Goal: Task Accomplishment & Management: Complete application form

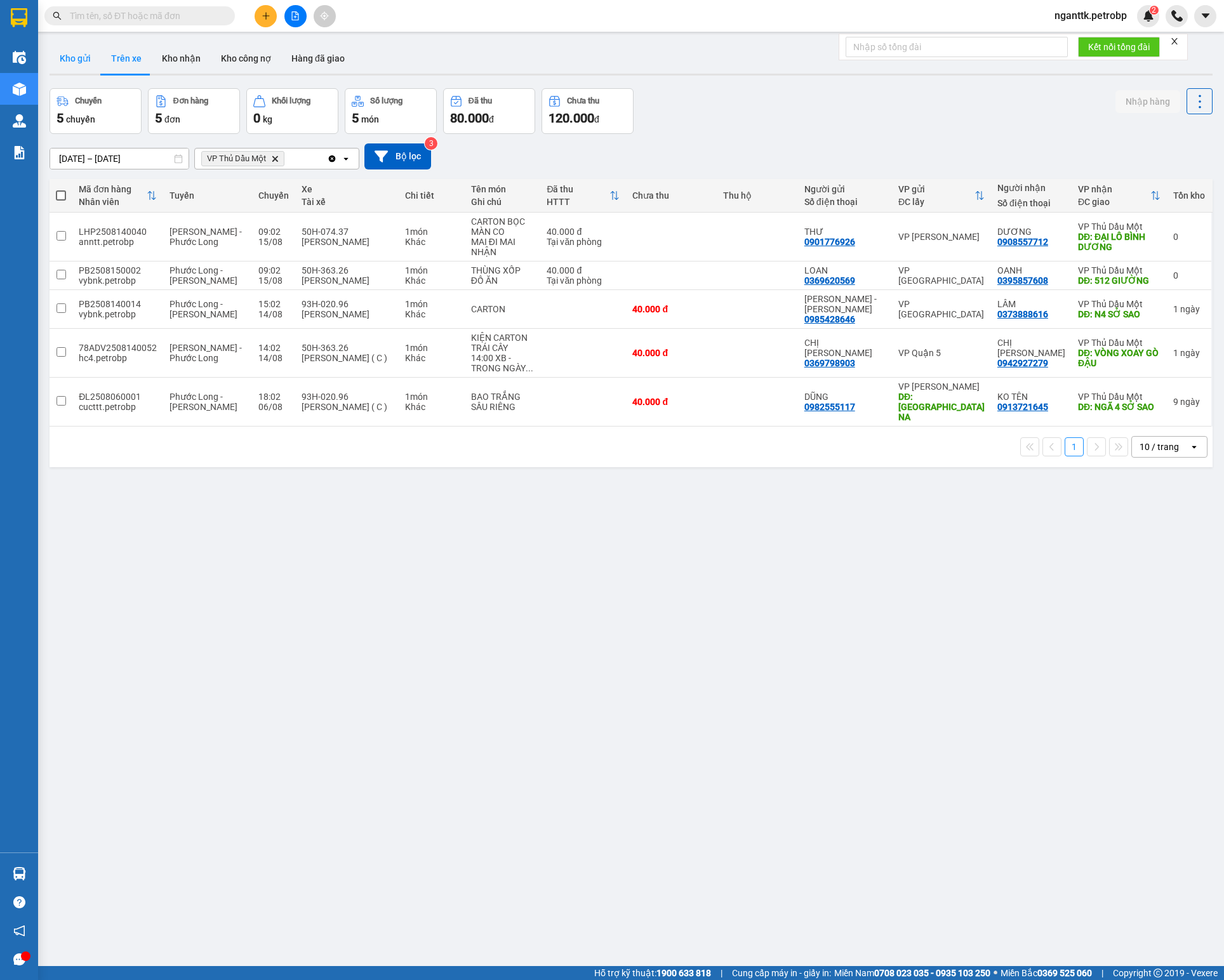
click at [78, 53] on button "Kho gửi" at bounding box center [75, 58] width 51 height 31
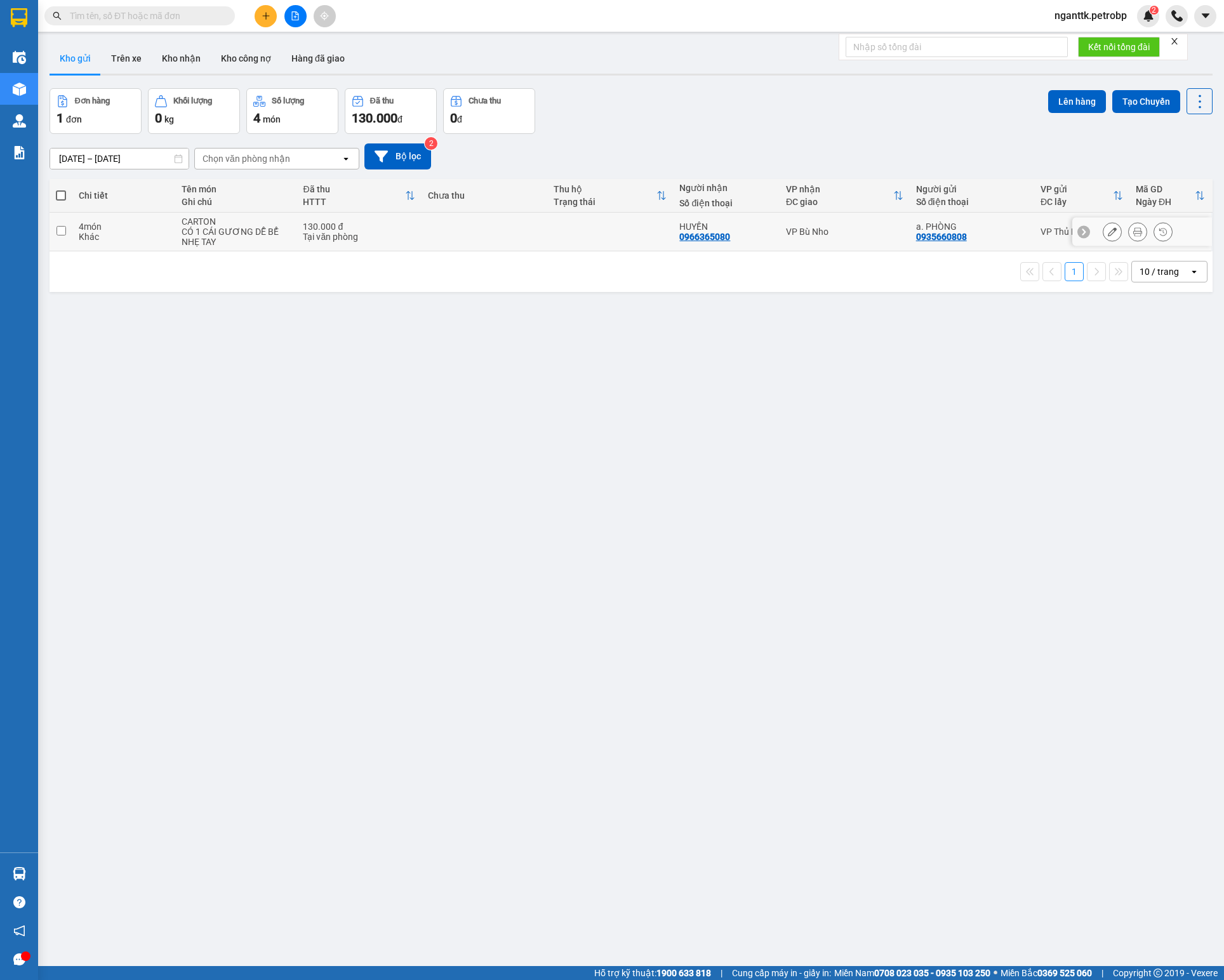
click at [146, 248] on td "4 món Khác" at bounding box center [122, 232] width 102 height 38
checkbox input "true"
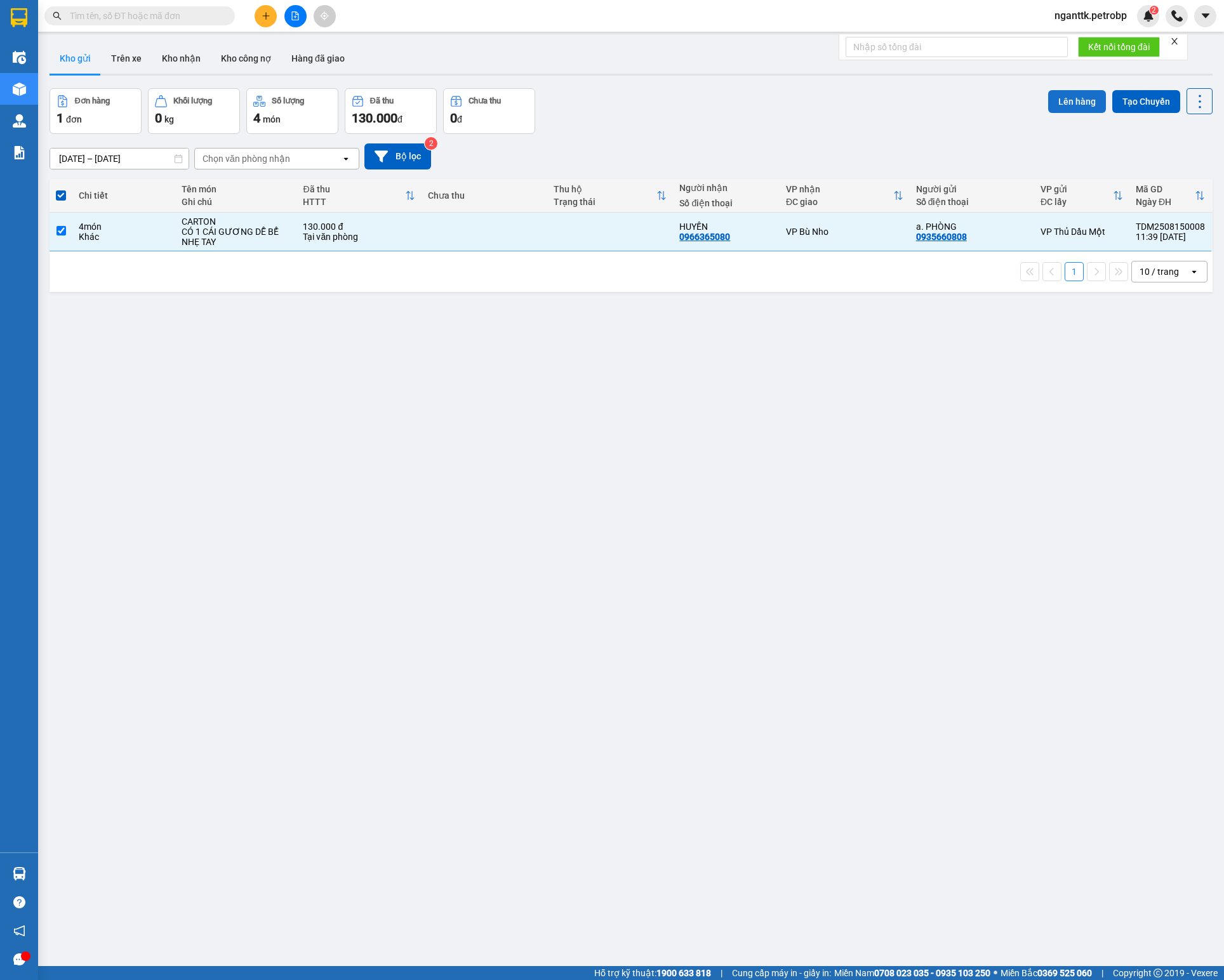
click at [1065, 108] on button "Lên hàng" at bounding box center [1077, 101] width 58 height 22
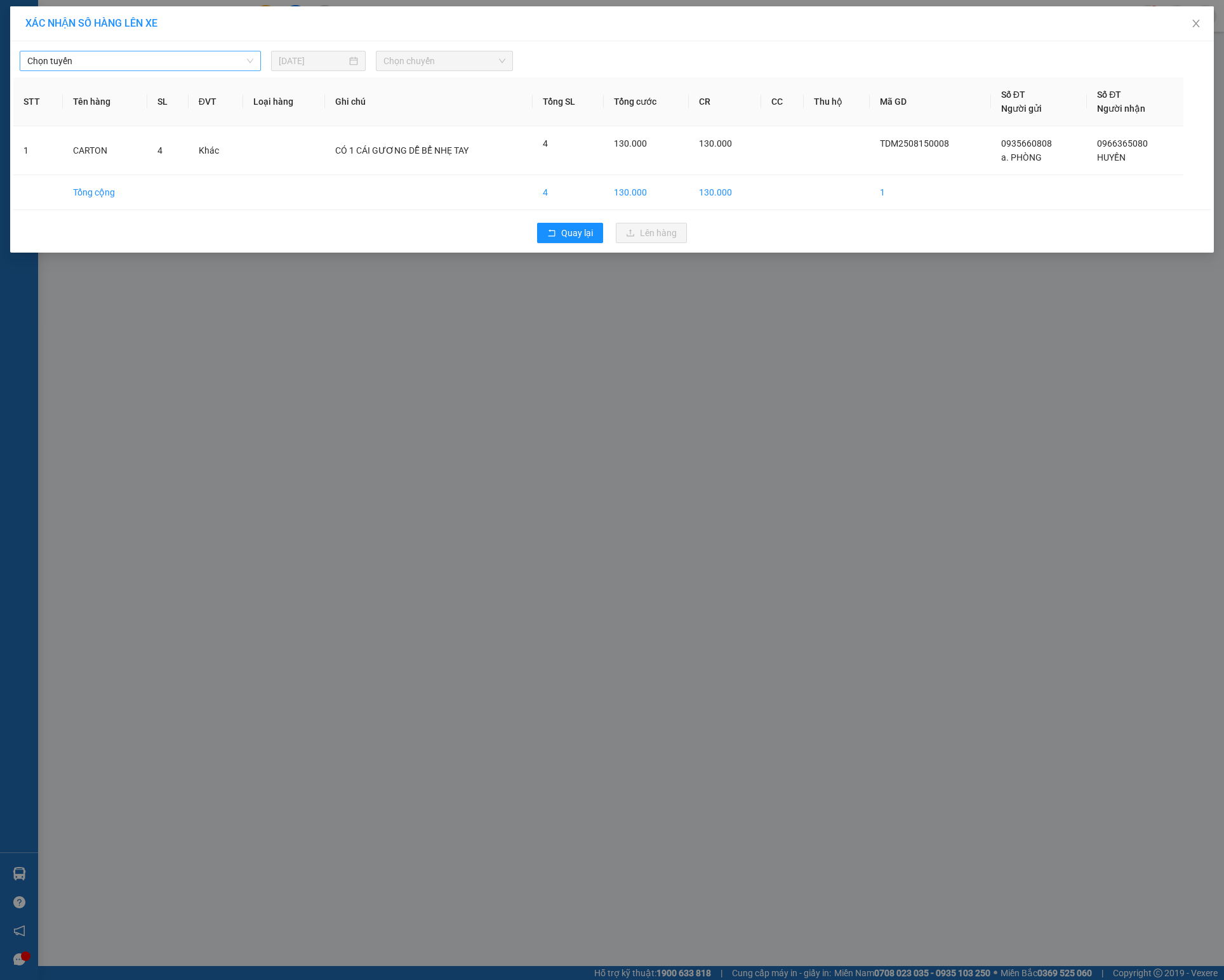
click at [231, 66] on span "Chọn tuyến" at bounding box center [140, 61] width 226 height 19
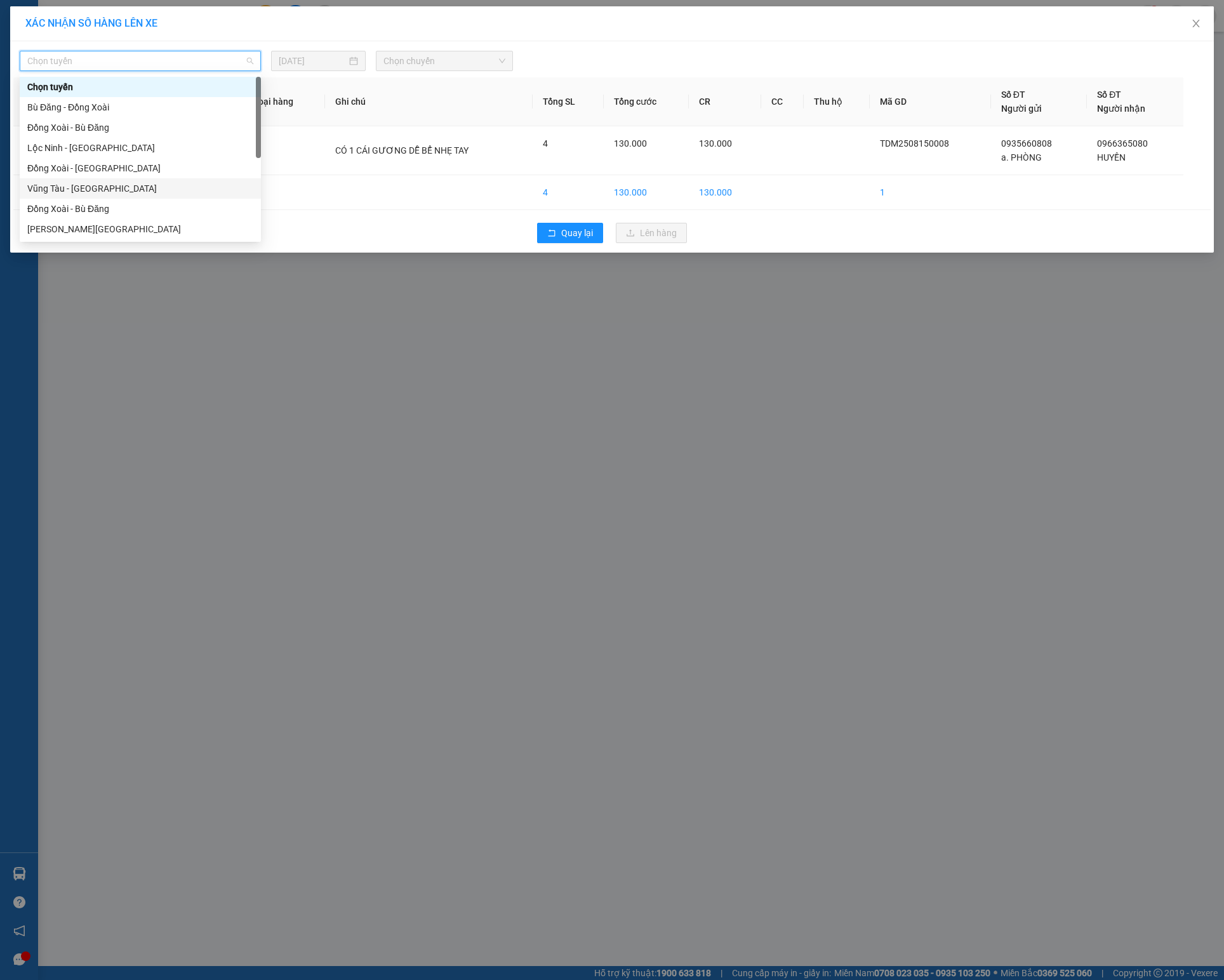
scroll to position [127, 0]
click at [142, 180] on div "[PERSON_NAME] - Phước Long" at bounding box center [140, 183] width 226 height 14
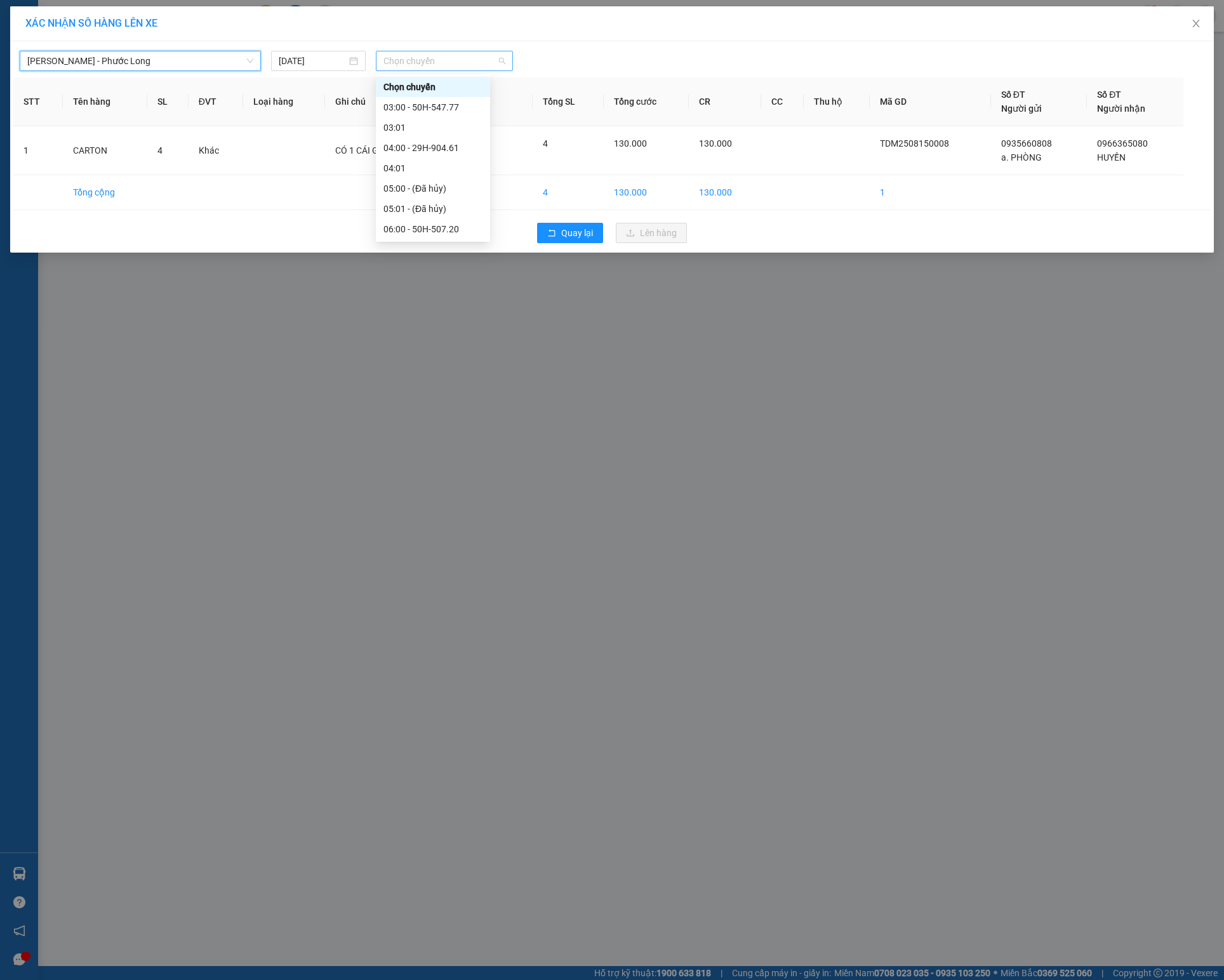
click at [418, 52] on span "Chọn chuyến" at bounding box center [444, 61] width 121 height 19
click at [641, 498] on div "XÁC NHẬN SỐ HÀNG LÊN [GEOGRAPHIC_DATA][PERSON_NAME] - Phước Long [DATE] Chọn c…" at bounding box center [612, 490] width 1224 height 980
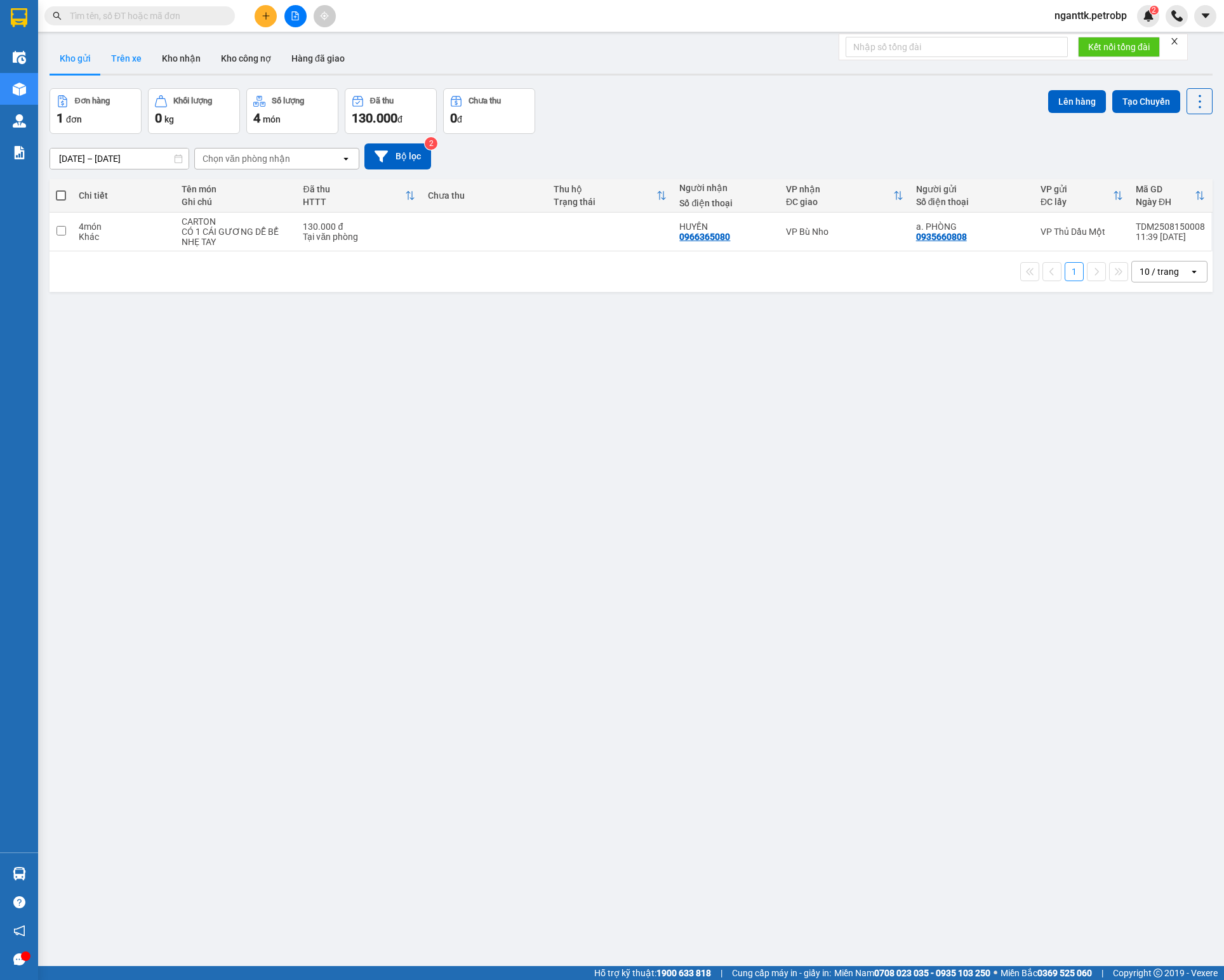
click at [127, 54] on button "Trên xe" at bounding box center [126, 58] width 50 height 31
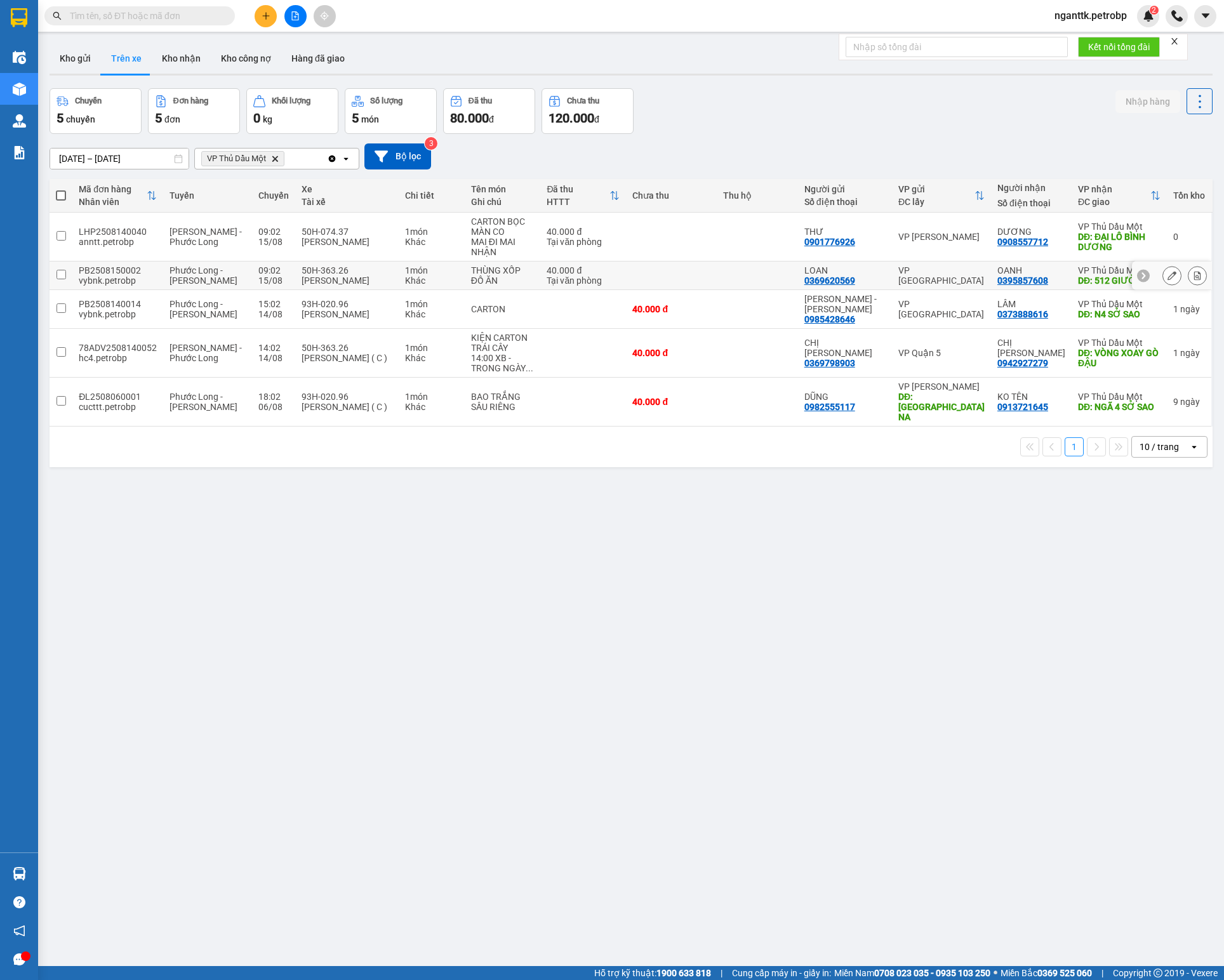
click at [997, 284] on div "0395857608" at bounding box center [1022, 280] width 50 height 10
copy div "0395857608"
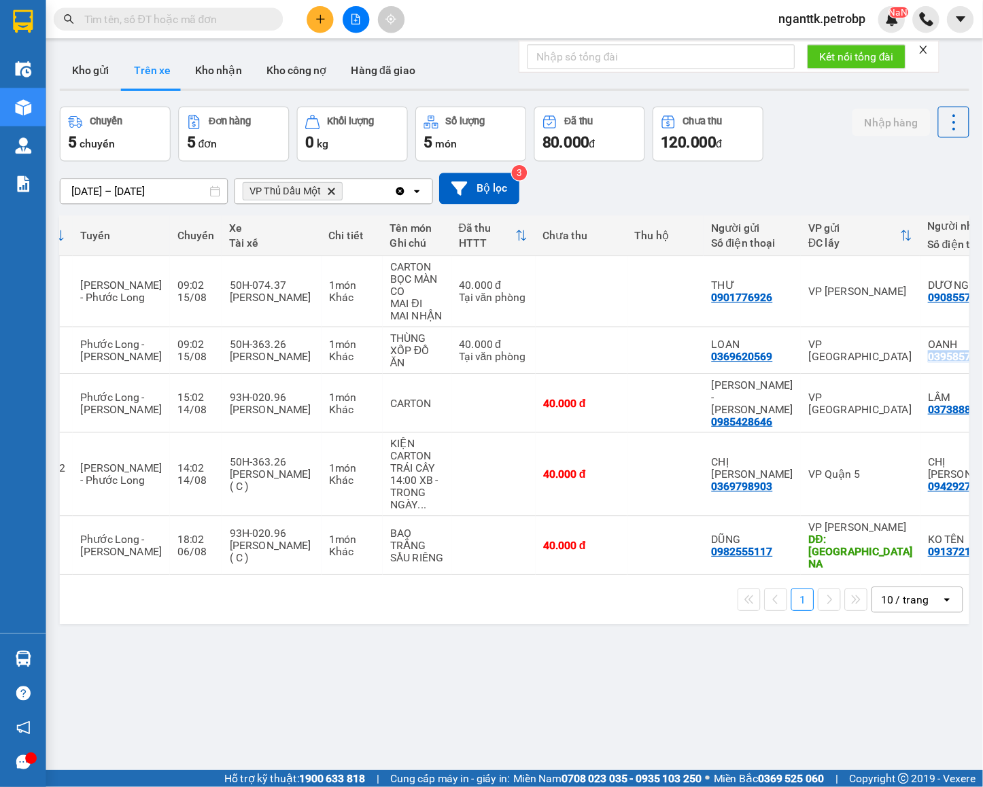
scroll to position [0, 269]
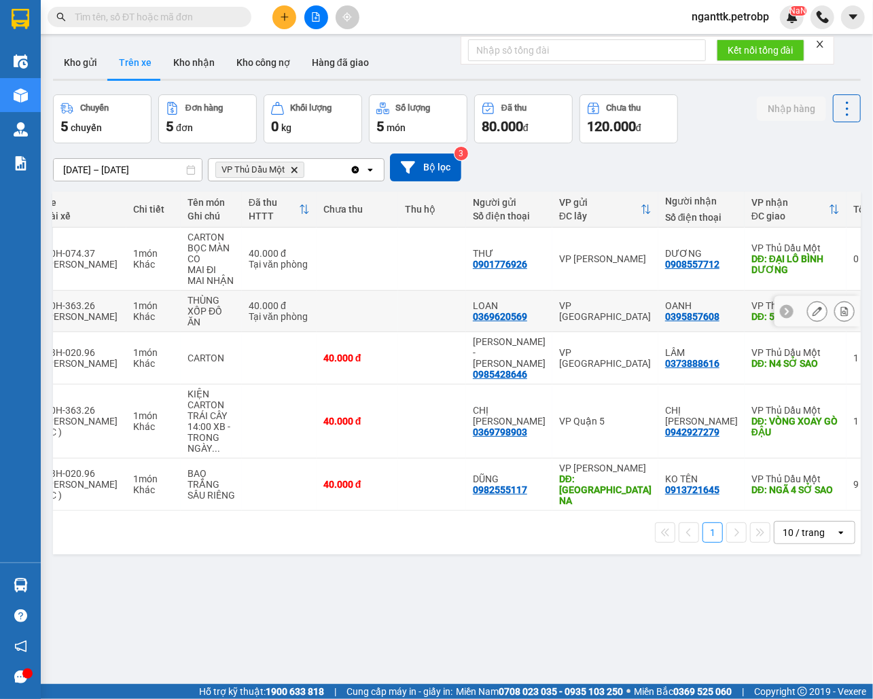
click at [473, 318] on div "0369620569" at bounding box center [500, 316] width 54 height 11
copy div "0369620569"
click at [444, 586] on div "ver 1.8.138 Kho gửi Trên xe Kho nhận Kho công nợ Hàng đã giao Chuyến 5 chuyến Đ…" at bounding box center [457, 390] width 819 height 699
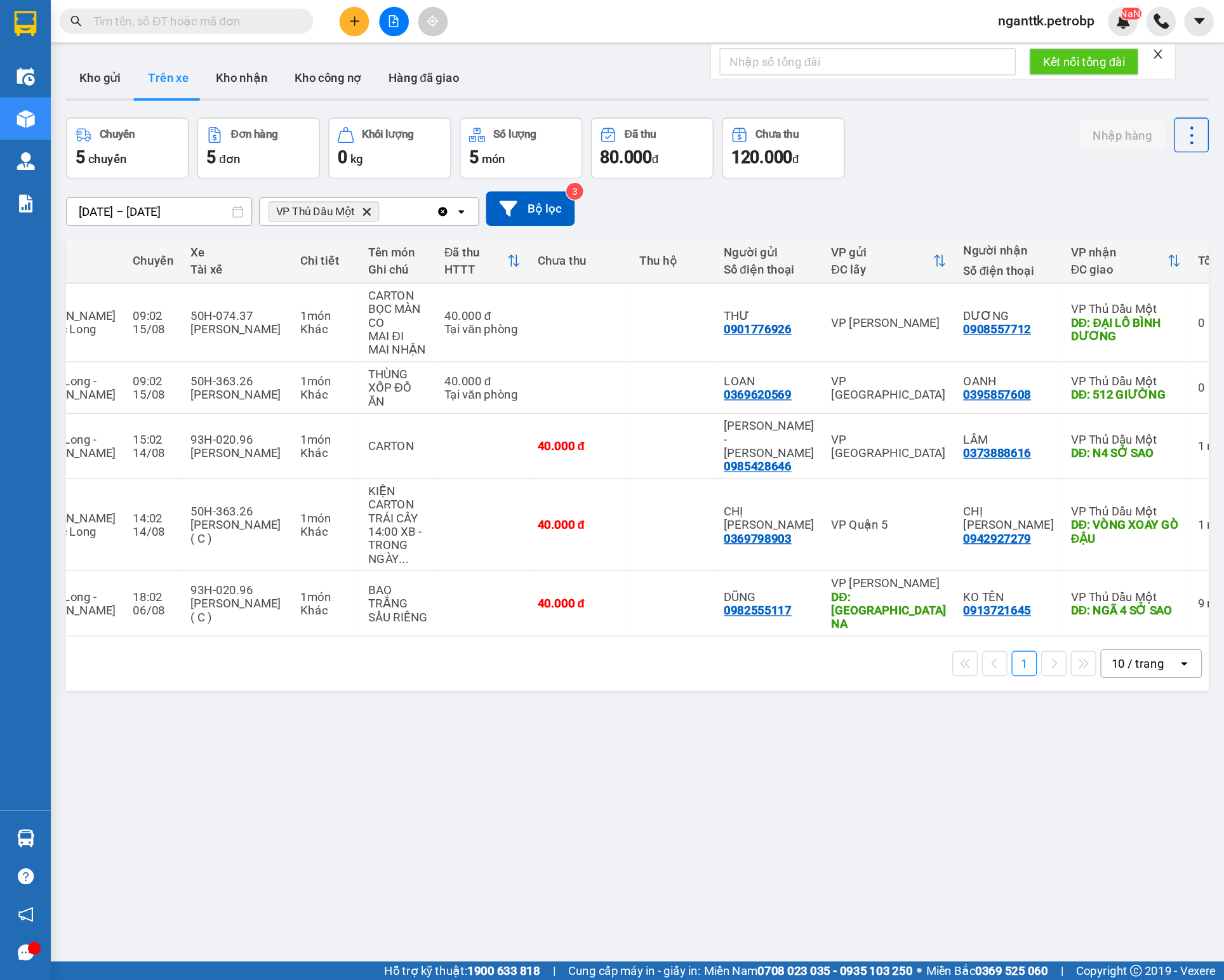
scroll to position [0, 0]
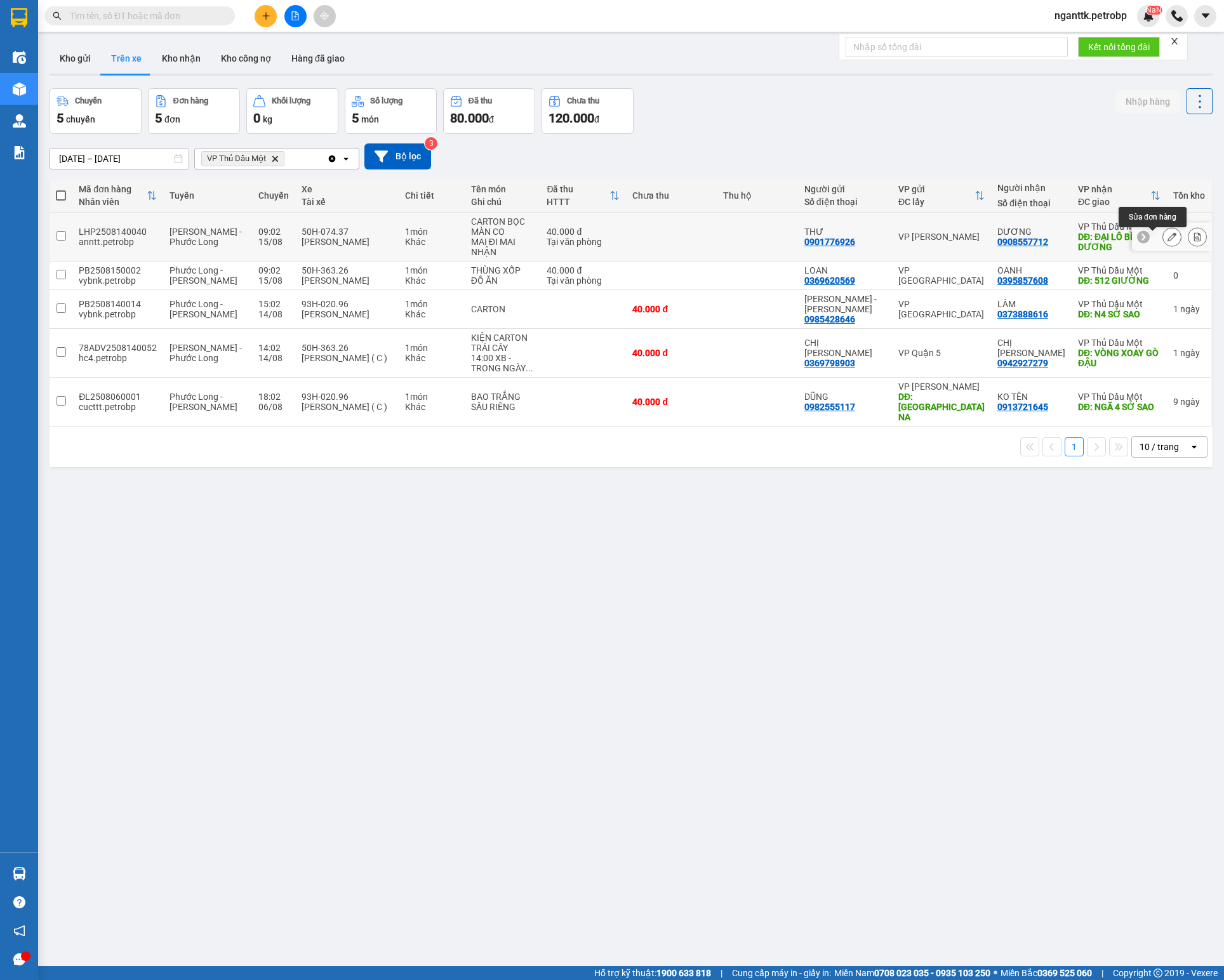
click at [1163, 240] on button at bounding box center [1172, 237] width 18 height 22
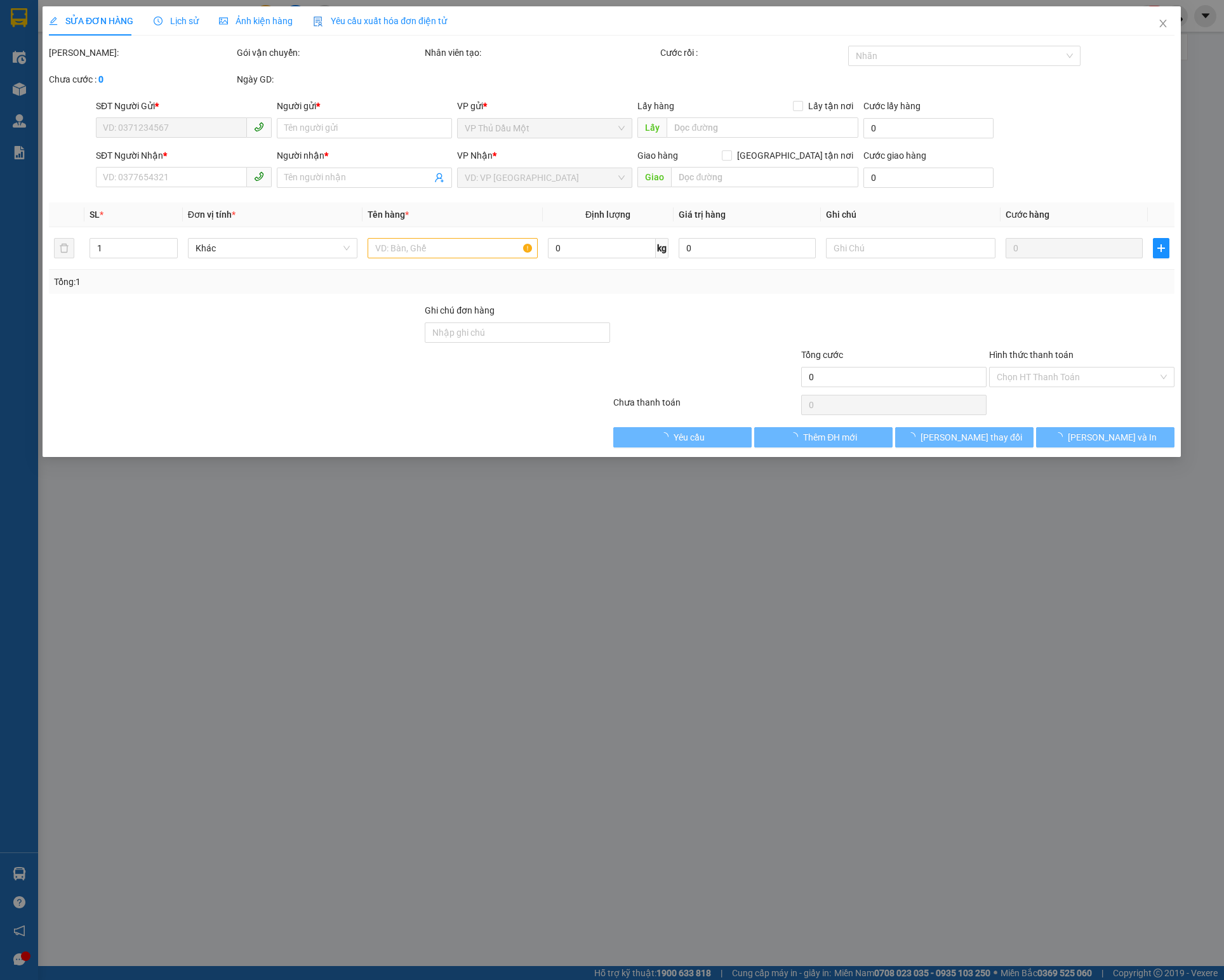
type input "0901776926"
type input "THƯ"
type input "0908557712"
type input "DƯƠNG"
type input "ĐẠI LÔ BÌNH DƯƠNG"
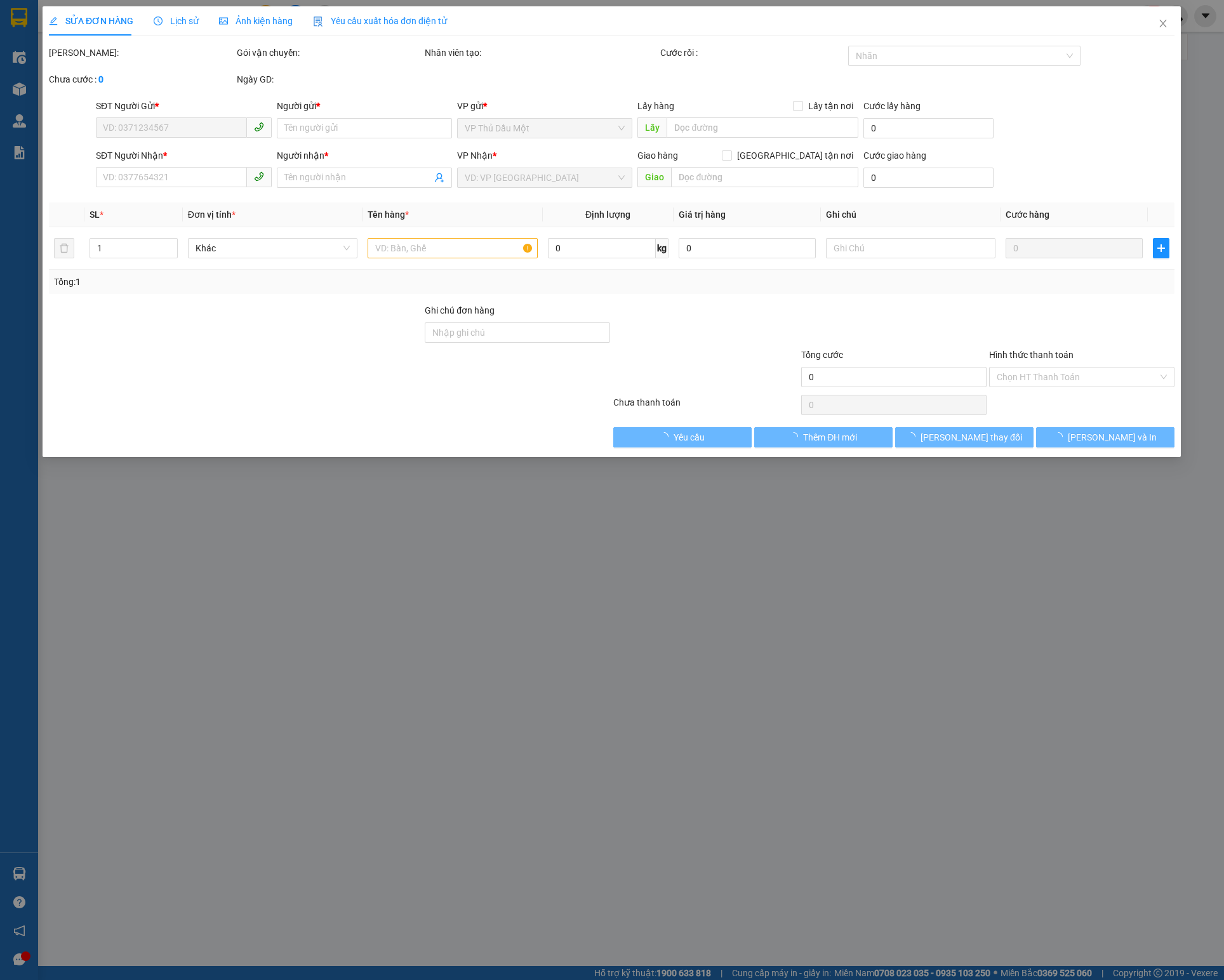
type input "40.000"
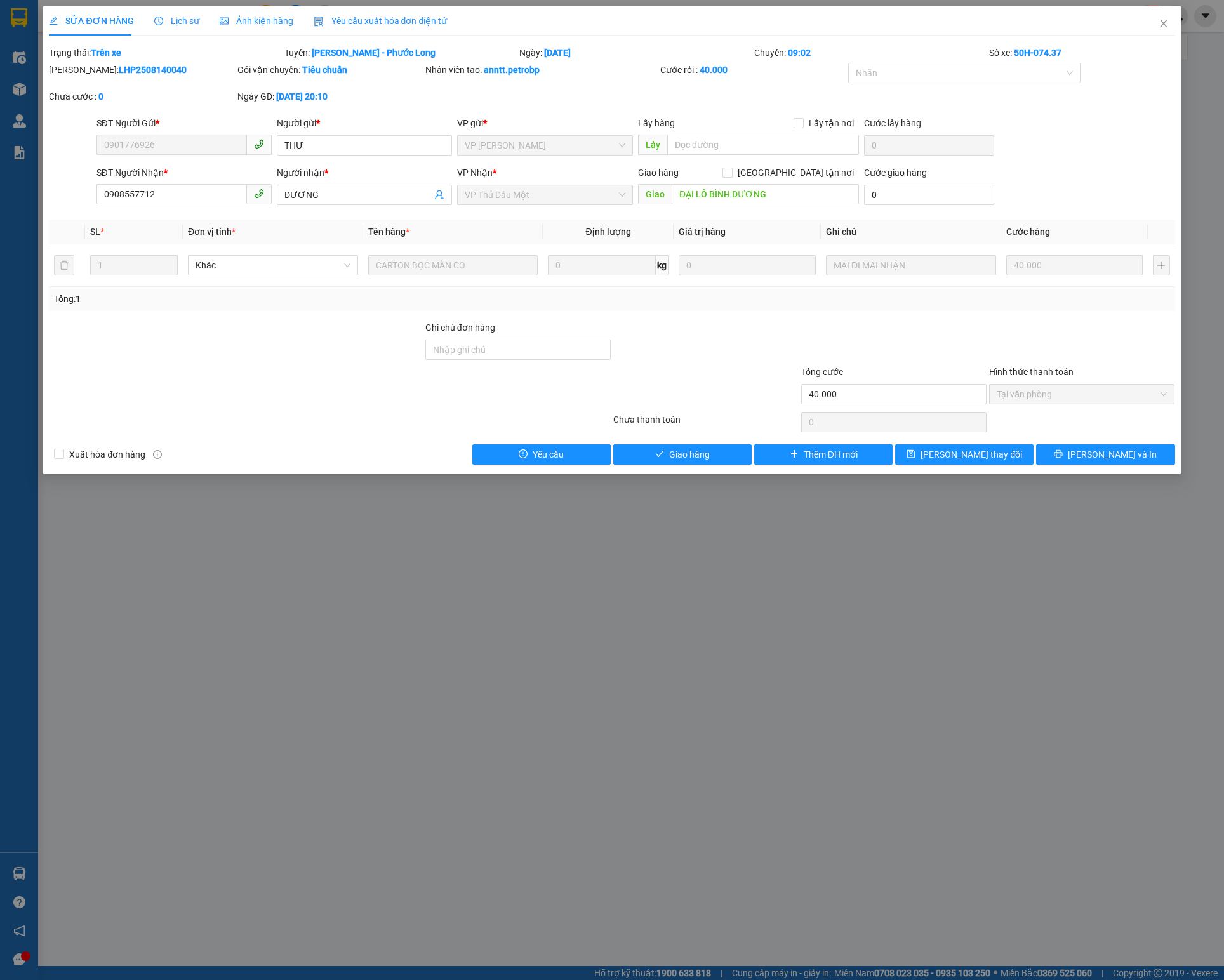
click at [170, 16] on span "Lịch sử" at bounding box center [177, 21] width 45 height 10
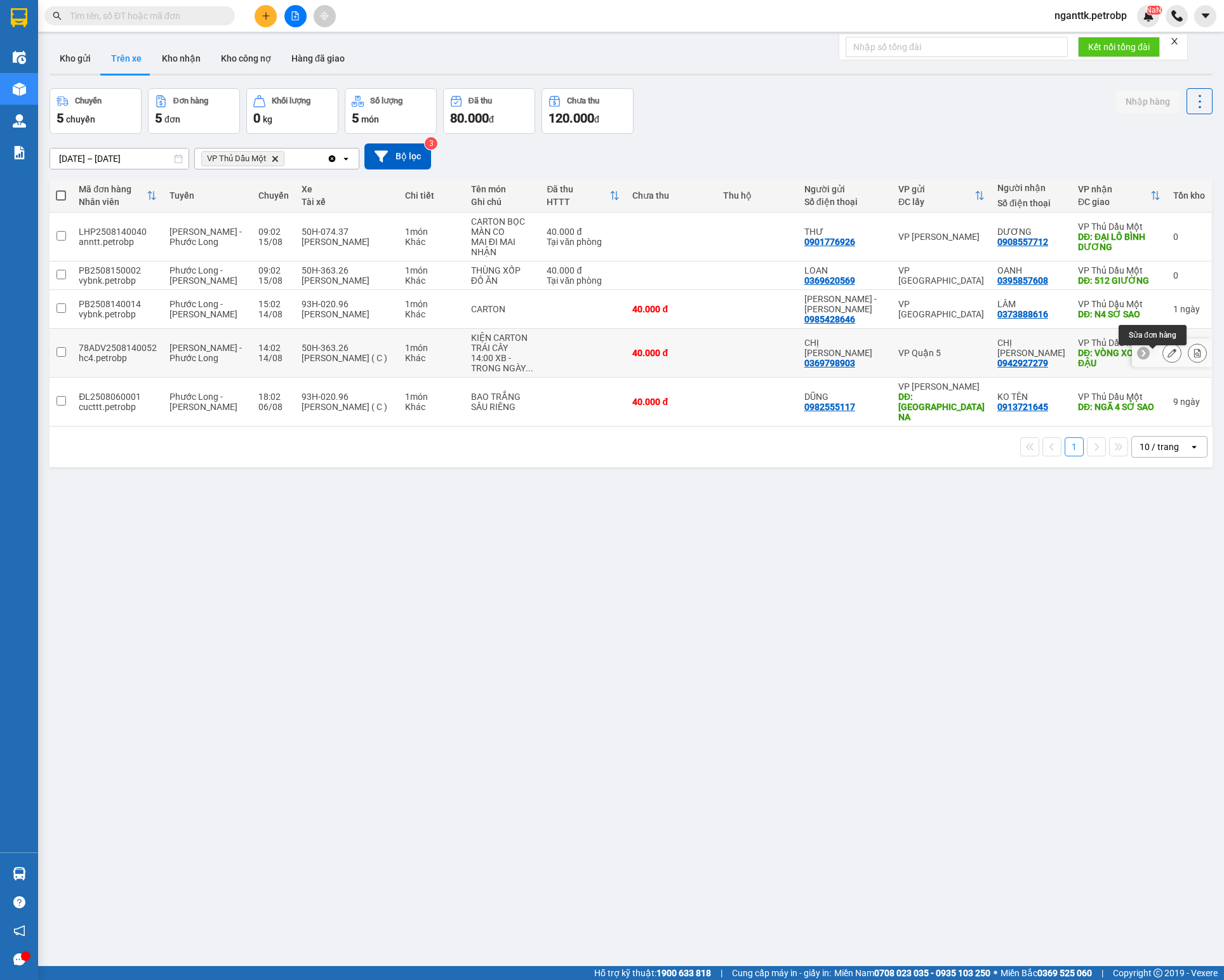
click at [1168, 357] on icon at bounding box center [1173, 353] width 9 height 9
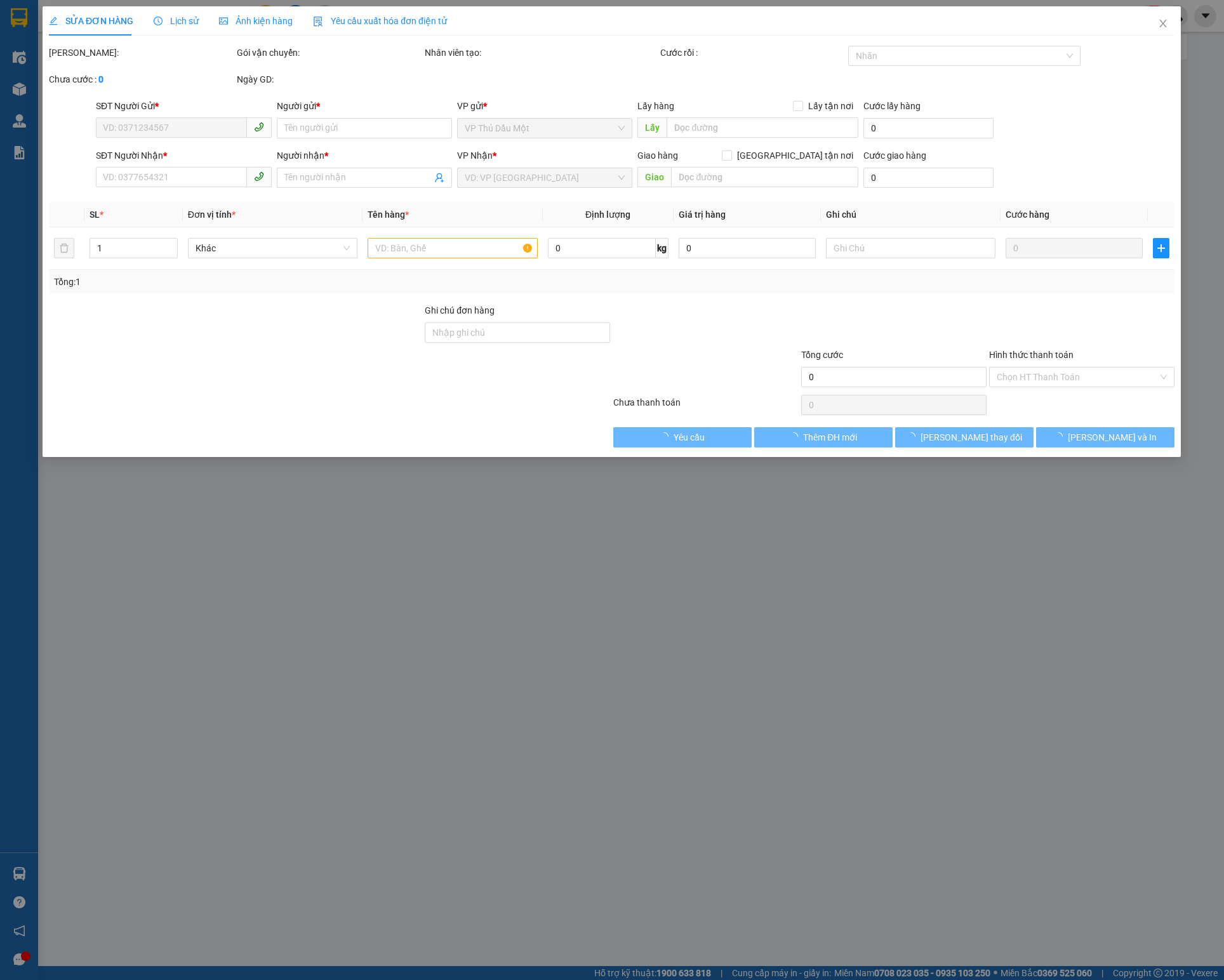
type input "0369798903"
type input "CHỊ [PERSON_NAME]"
type input "0942927279"
type input "CHỊ [PERSON_NAME]"
type input "VÒNG XOAY GÒ ĐẬU"
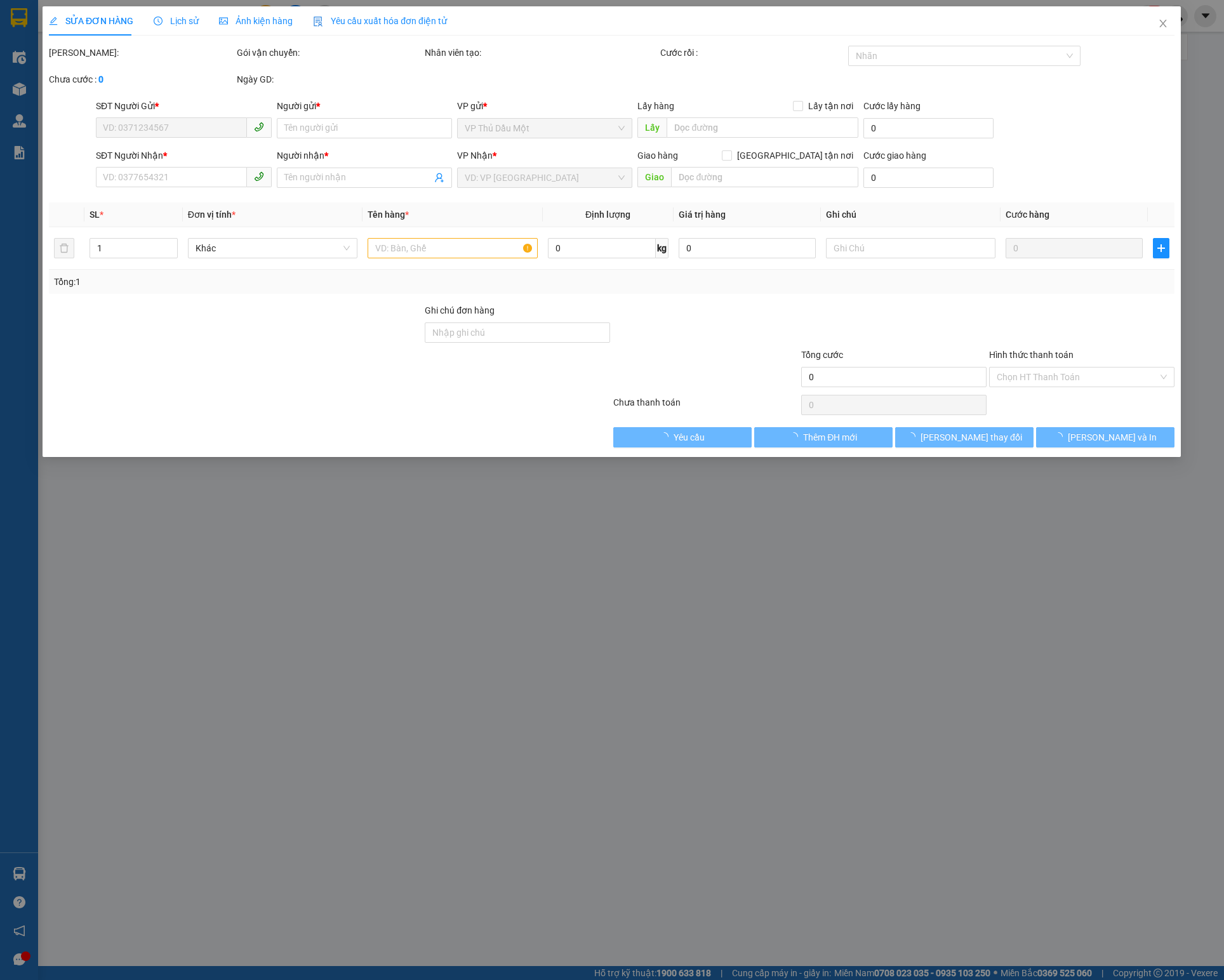
type input "40.000"
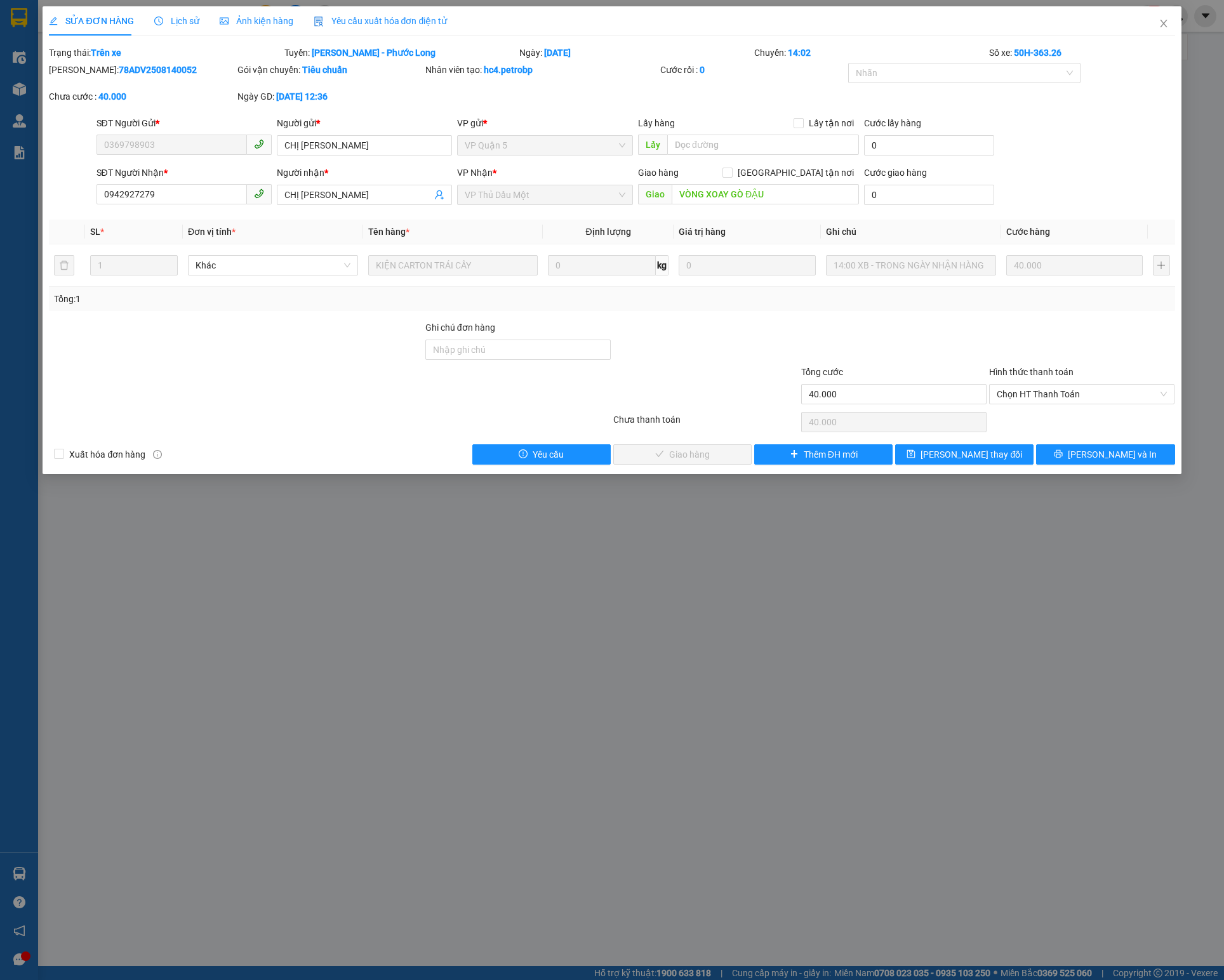
click at [128, 72] on b "78ADV2508140052" at bounding box center [158, 69] width 78 height 10
copy b "78ADV2508140052"
drag, startPoint x: 1065, startPoint y: 395, endPoint x: 1065, endPoint y: 406, distance: 11.0
click at [1065, 395] on span "Chọn HT Thanh Toán" at bounding box center [1082, 394] width 170 height 19
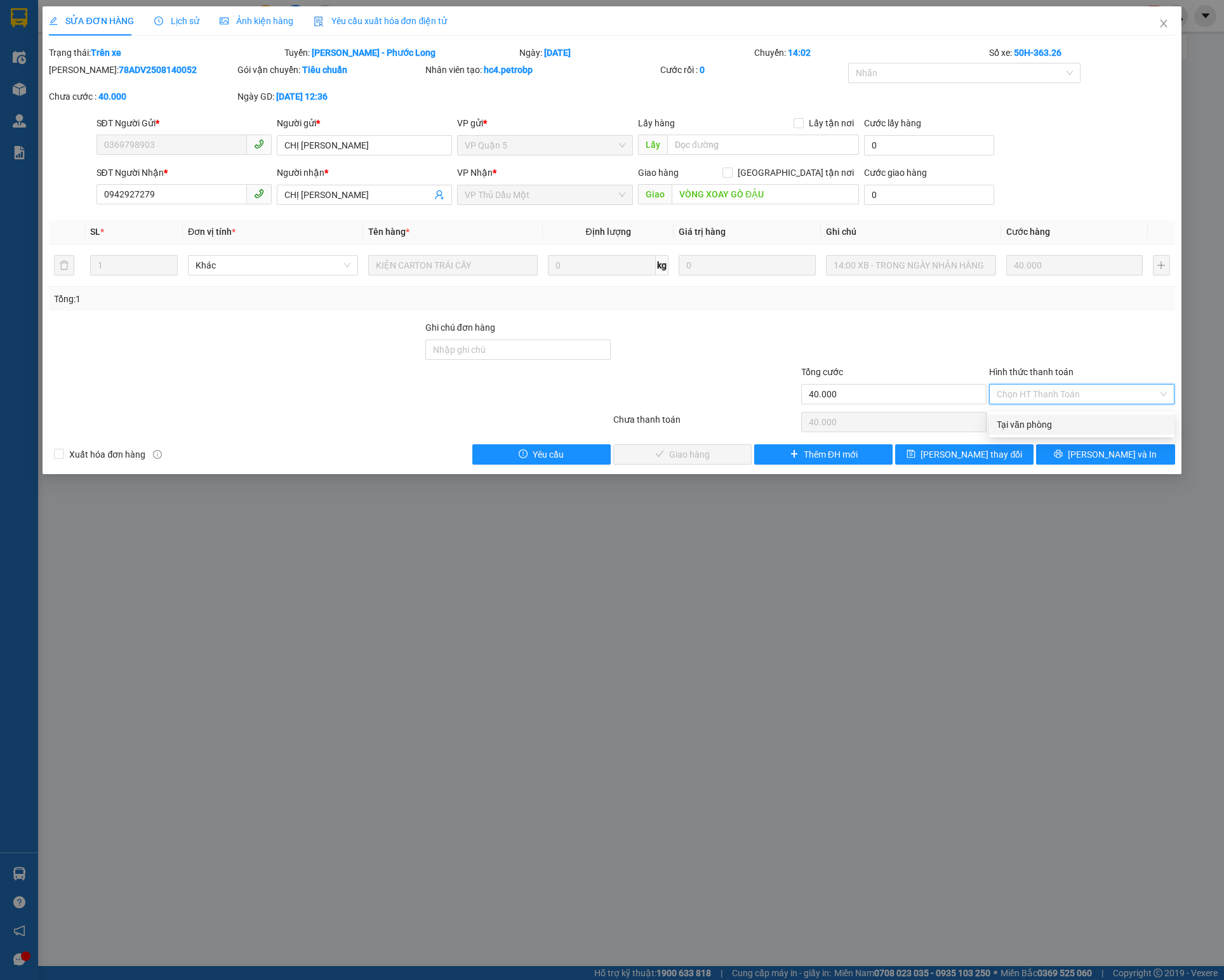
click at [1065, 417] on div "Tại văn phòng" at bounding box center [1082, 425] width 185 height 21
type input "0"
click at [740, 450] on button "[PERSON_NAME] và Giao hàng" at bounding box center [682, 455] width 138 height 21
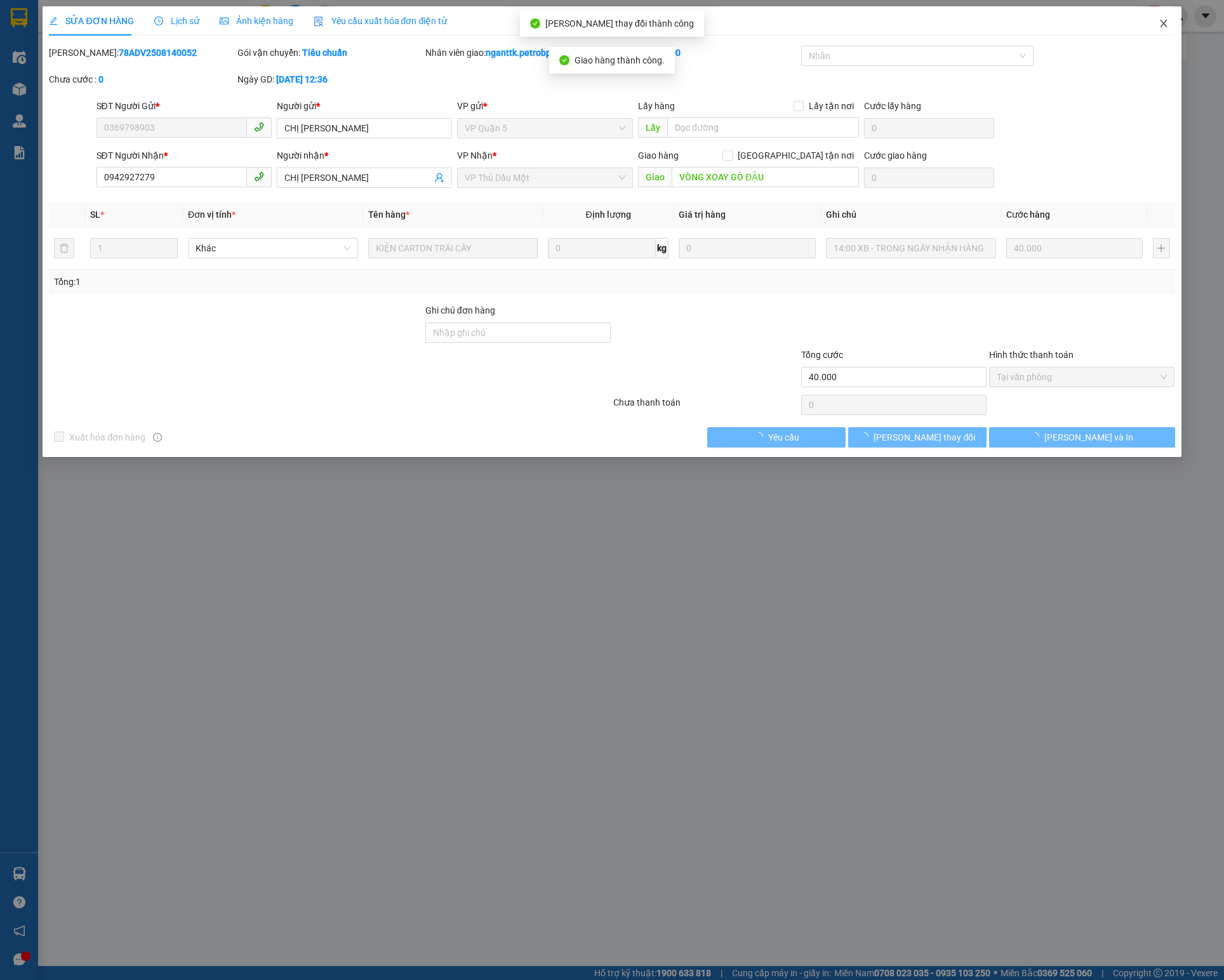
click at [1160, 27] on icon "close" at bounding box center [1163, 23] width 10 height 10
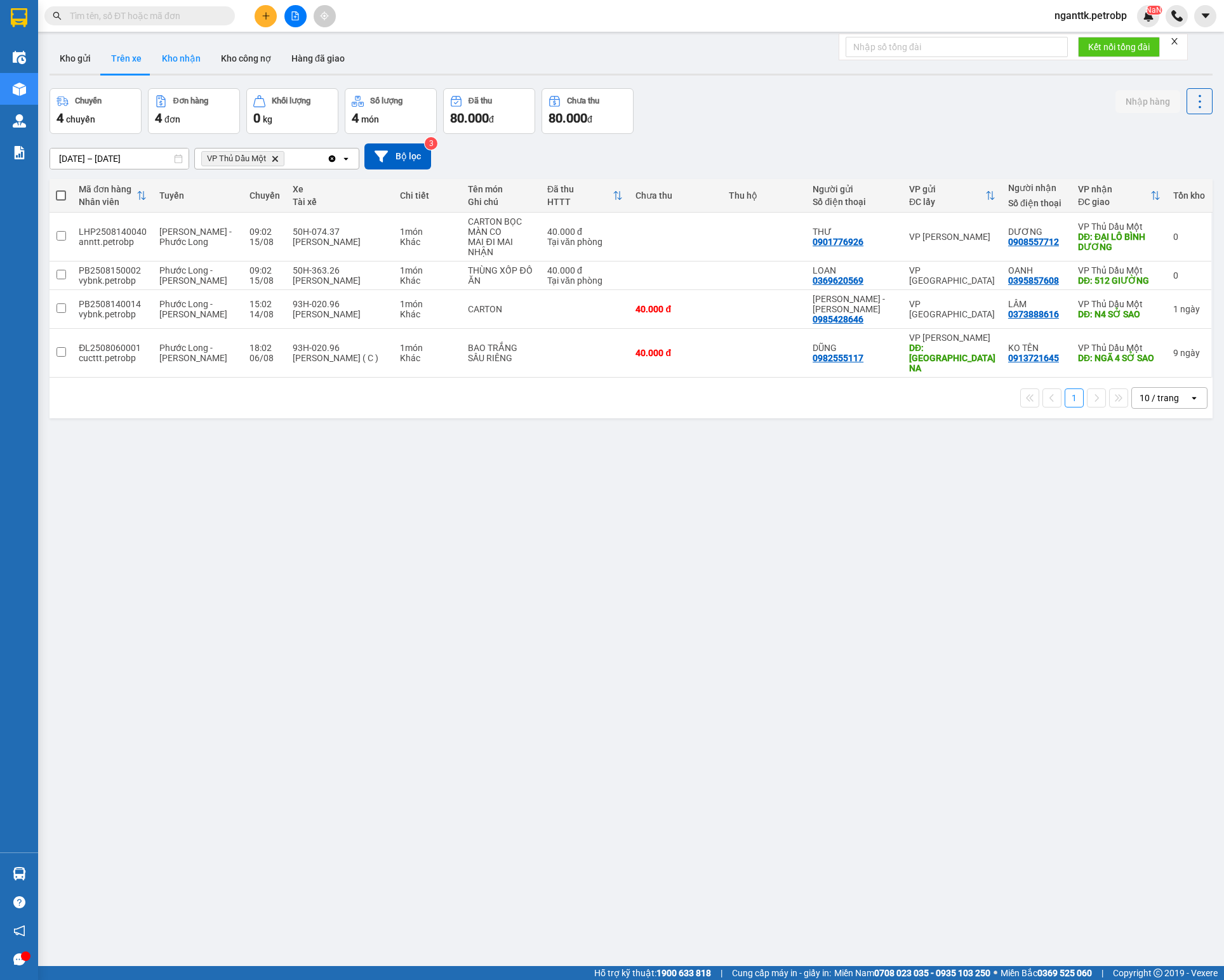
click at [201, 67] on button "Kho nhận" at bounding box center [180, 58] width 59 height 31
type input "[DATE] – [DATE]"
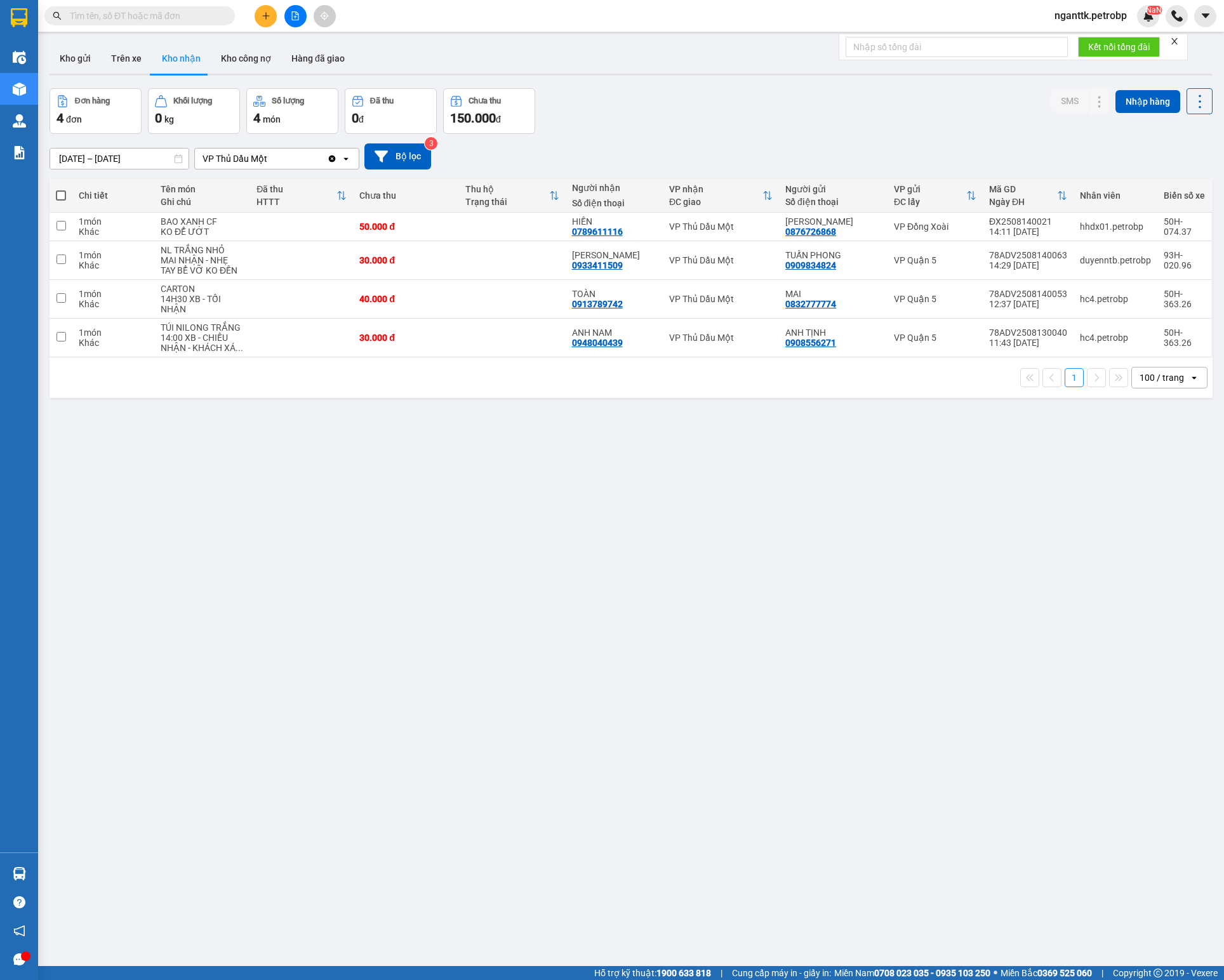
click at [208, 17] on input "text" at bounding box center [145, 16] width 149 height 14
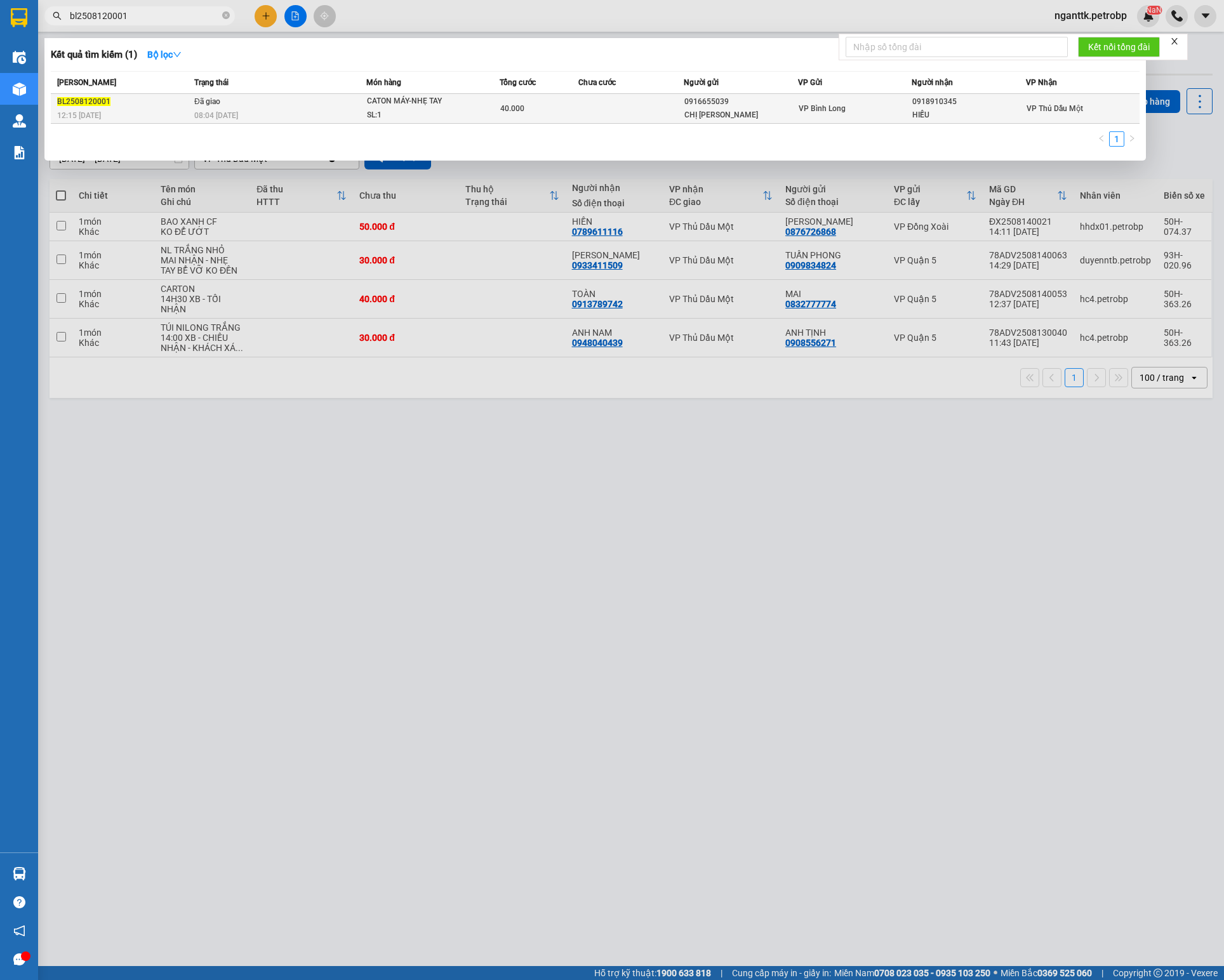
type input "bl2508120001"
click at [353, 109] on div "08:04 [DATE]" at bounding box center [279, 115] width 171 height 14
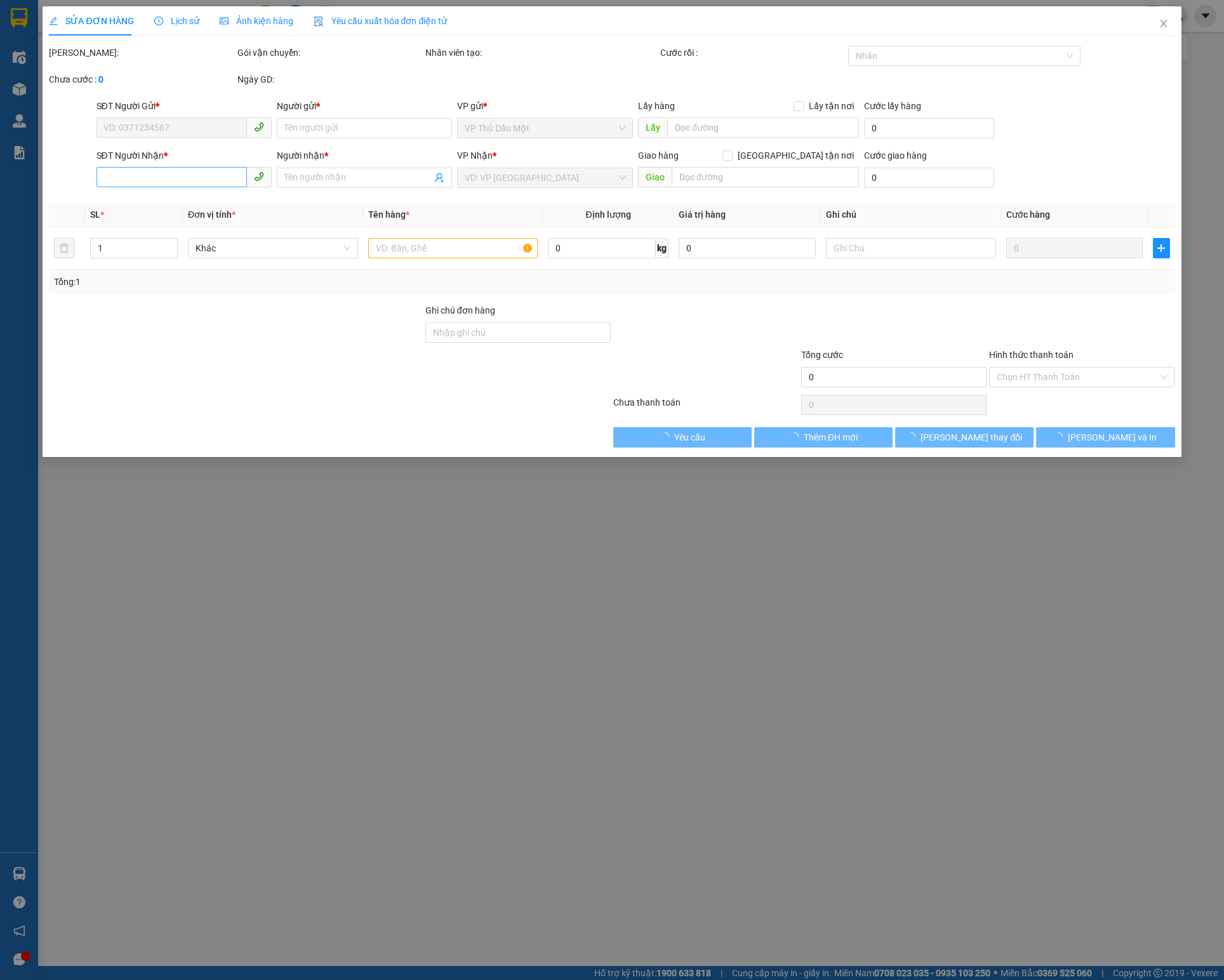
type input "0916655039"
type input "CHỊ [PERSON_NAME]"
type input "0918910345"
type input "HIẾU"
type input "40.000"
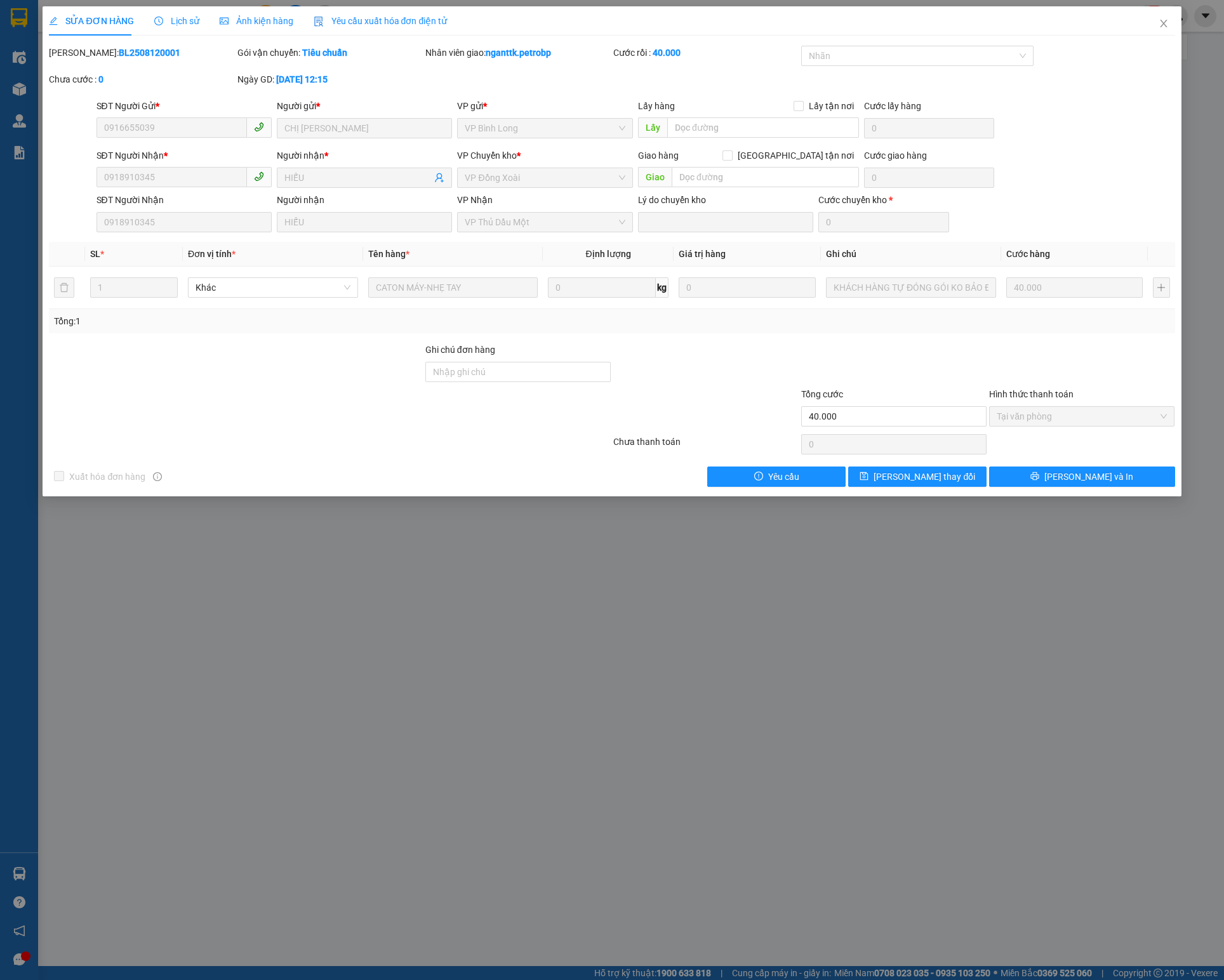
click at [732, 584] on div "SỬA ĐƠN HÀNG Lịch sử Ảnh kiện hàng Yêu cầu xuất hóa đơn điện tử Total Paid Fee …" at bounding box center [612, 490] width 1224 height 980
click at [1168, 21] on icon "close" at bounding box center [1163, 23] width 10 height 10
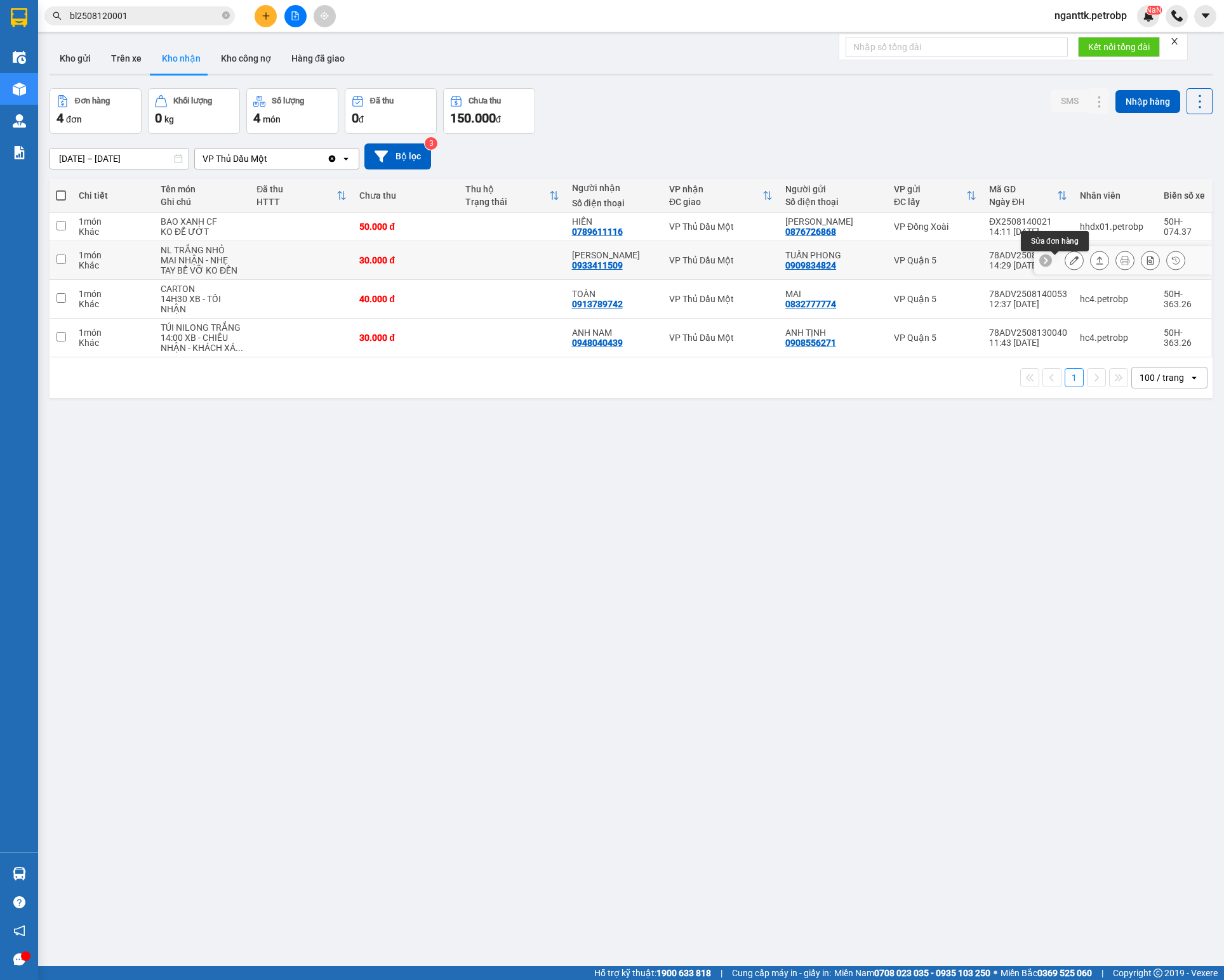
click at [1070, 264] on icon at bounding box center [1075, 261] width 9 height 9
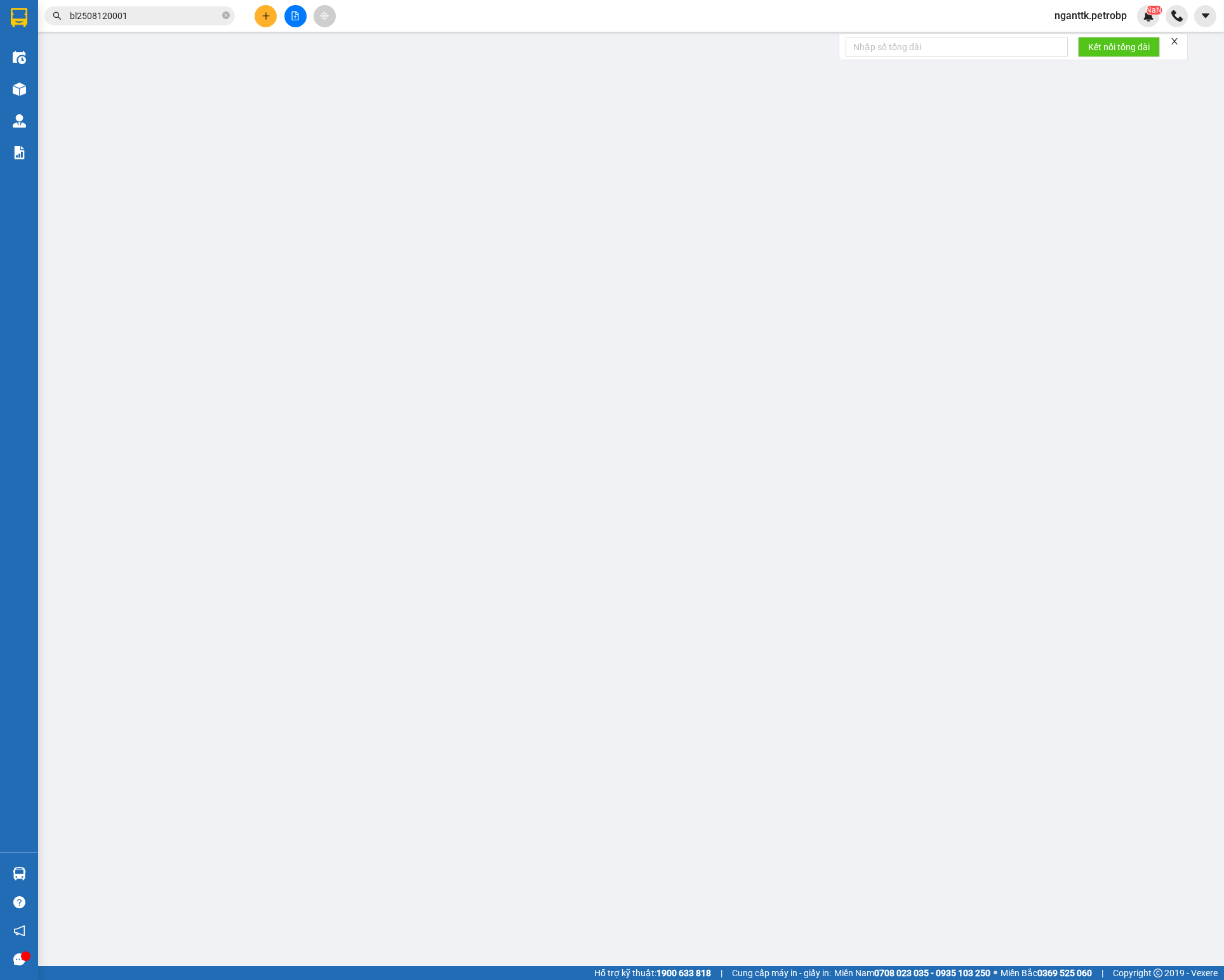
type input "0909834824"
type input "TUẤN PHONG"
type input "0933411509"
type input "[PERSON_NAME]"
type input "30.000"
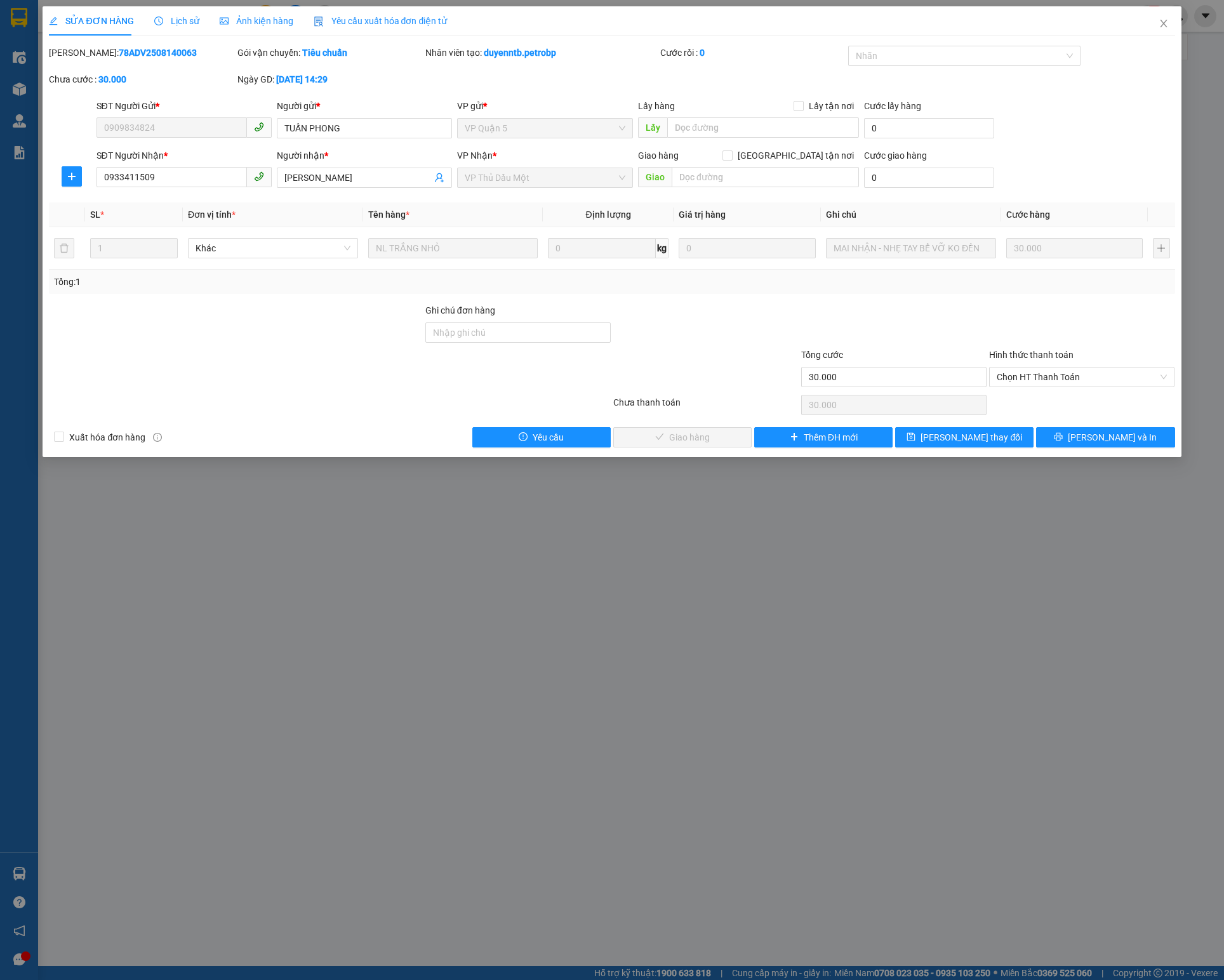
click at [96, 45] on div "SỬA ĐƠN HÀNG Lịch sử Ảnh kiện hàng Yêu cầu xuất hóa đơn điện tử Total Paid Fee …" at bounding box center [611, 227] width 1126 height 441
copy b "78ADV2508140063"
drag, startPoint x: 1092, startPoint y: 390, endPoint x: 1073, endPoint y: 393, distance: 19.2
click at [1092, 387] on span "Chọn HT Thanh Toán" at bounding box center [1082, 376] width 170 height 19
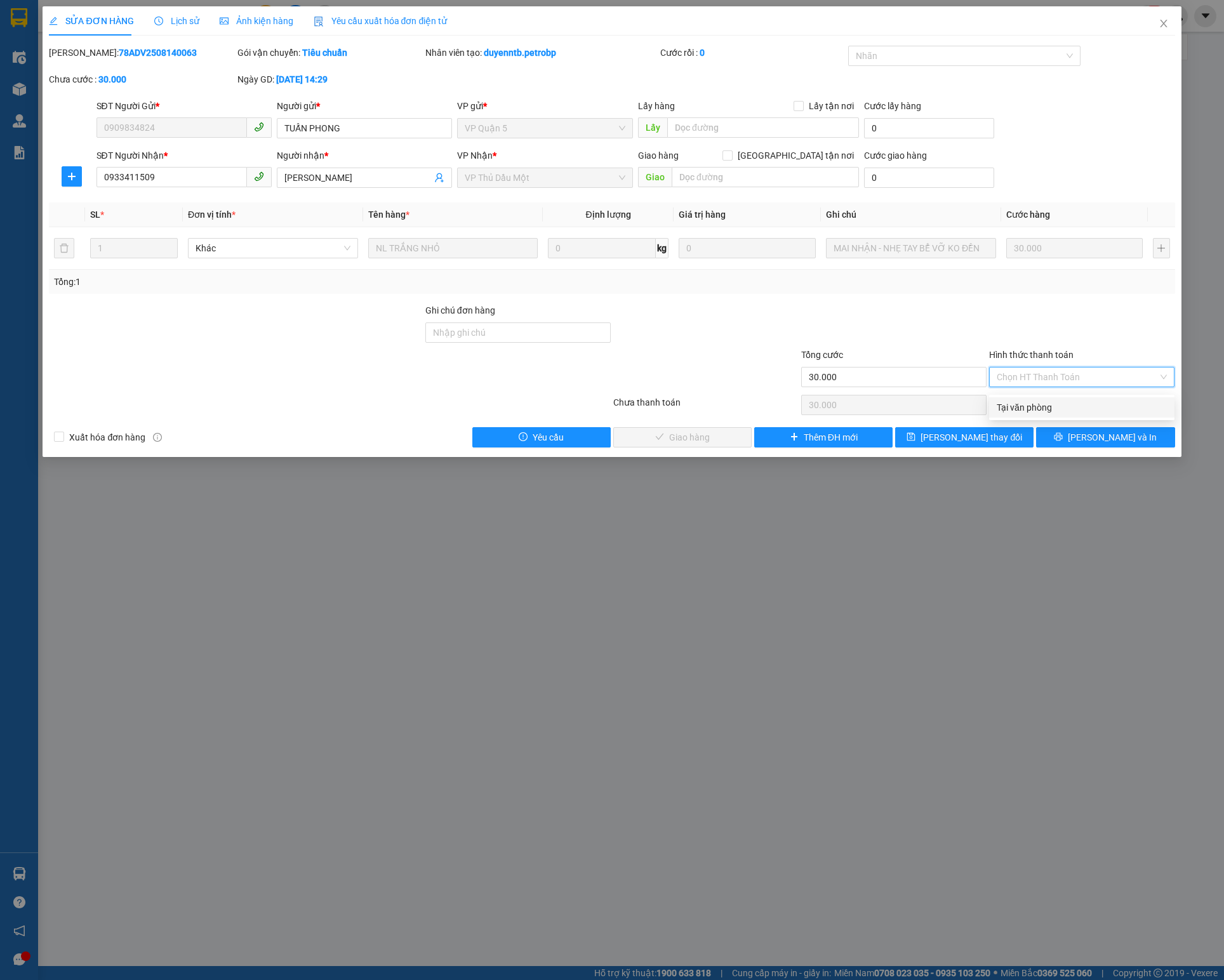
drag, startPoint x: 1035, startPoint y: 415, endPoint x: 927, endPoint y: 415, distance: 108.0
click at [1033, 415] on div "Tại văn phòng" at bounding box center [1082, 407] width 185 height 21
type input "0"
click at [664, 445] on span "[PERSON_NAME] và Giao hàng" at bounding box center [698, 437] width 121 height 14
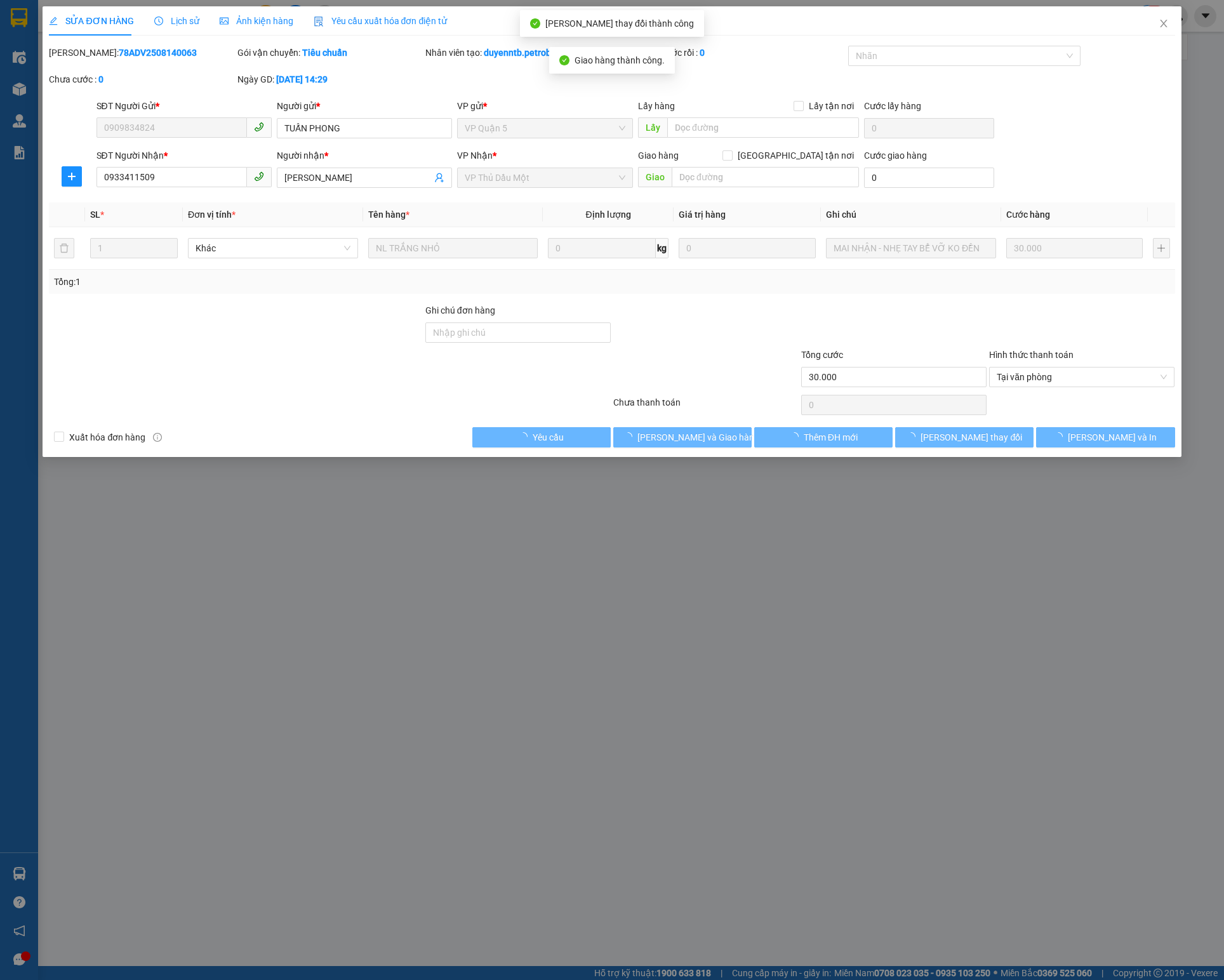
click at [1149, 25] on span "Close" at bounding box center [1164, 24] width 36 height 36
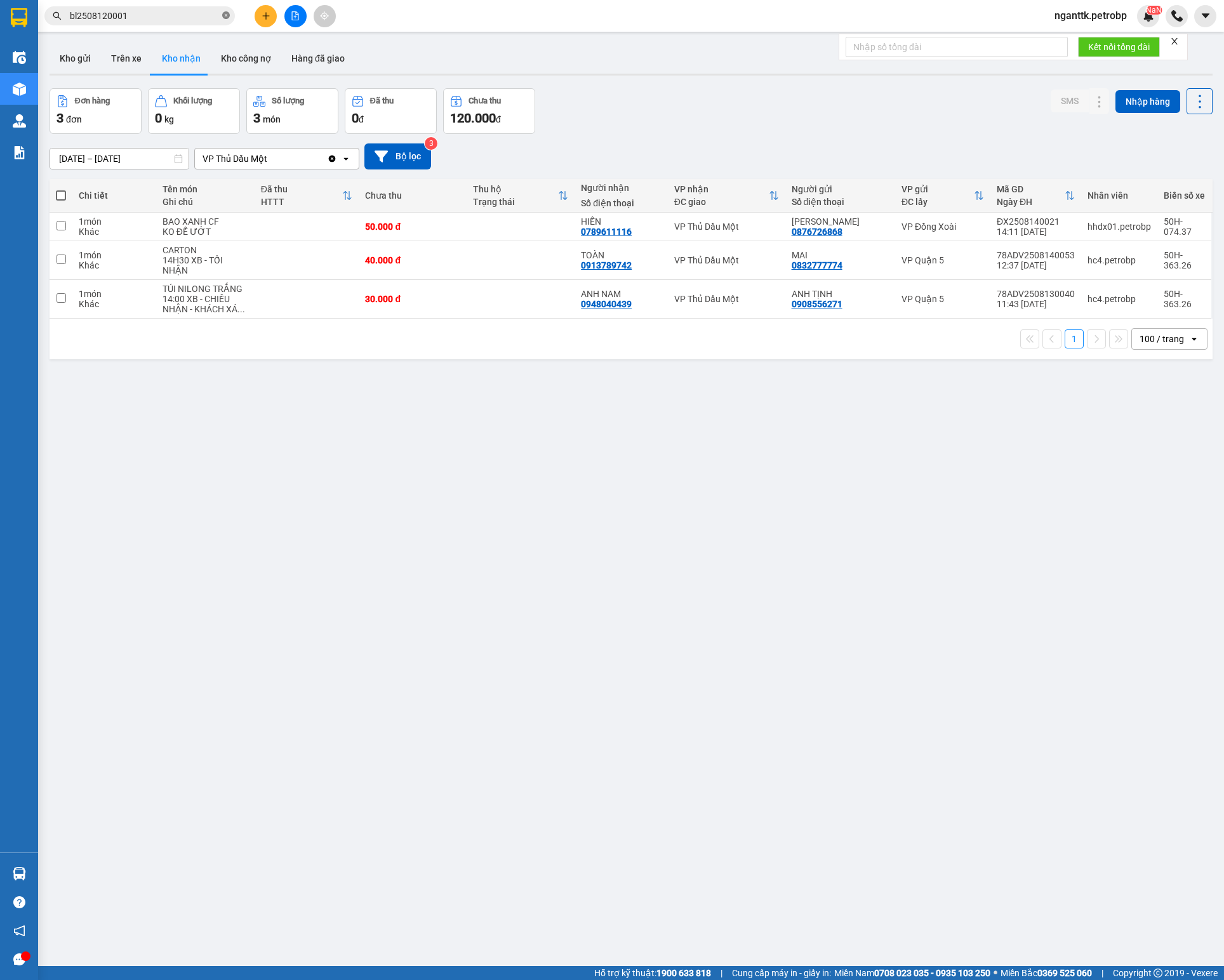
click at [225, 17] on icon "close-circle" at bounding box center [226, 15] width 7 height 7
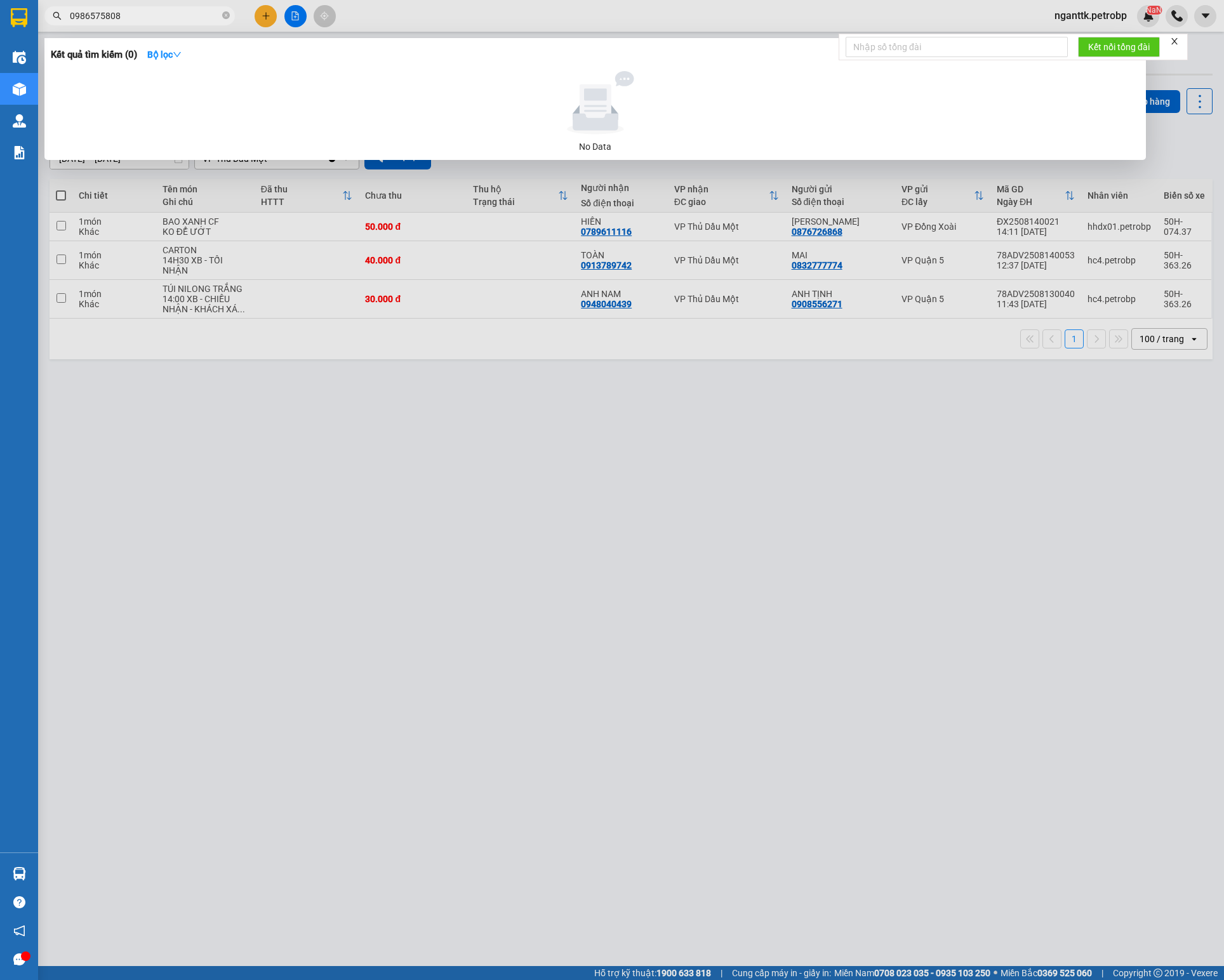
type input "0986575808"
